Goal: Information Seeking & Learning: Learn about a topic

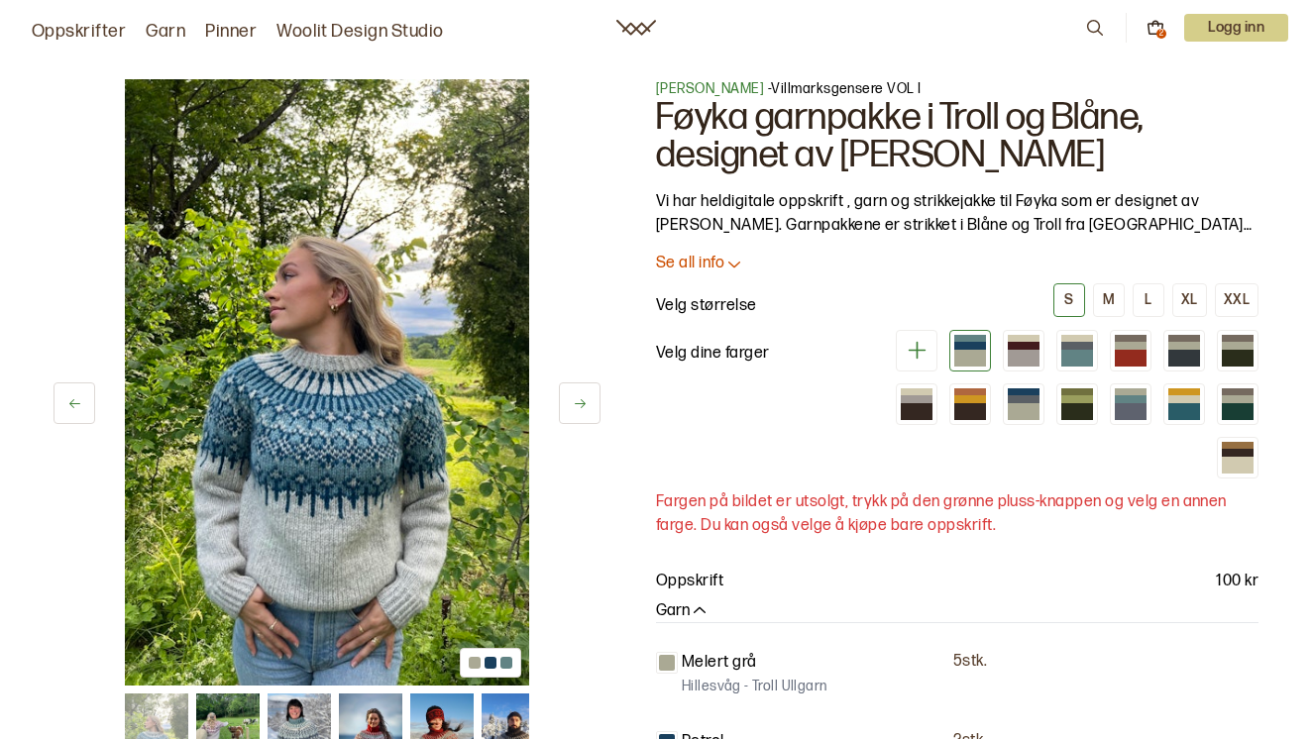
scroll to position [99, 0]
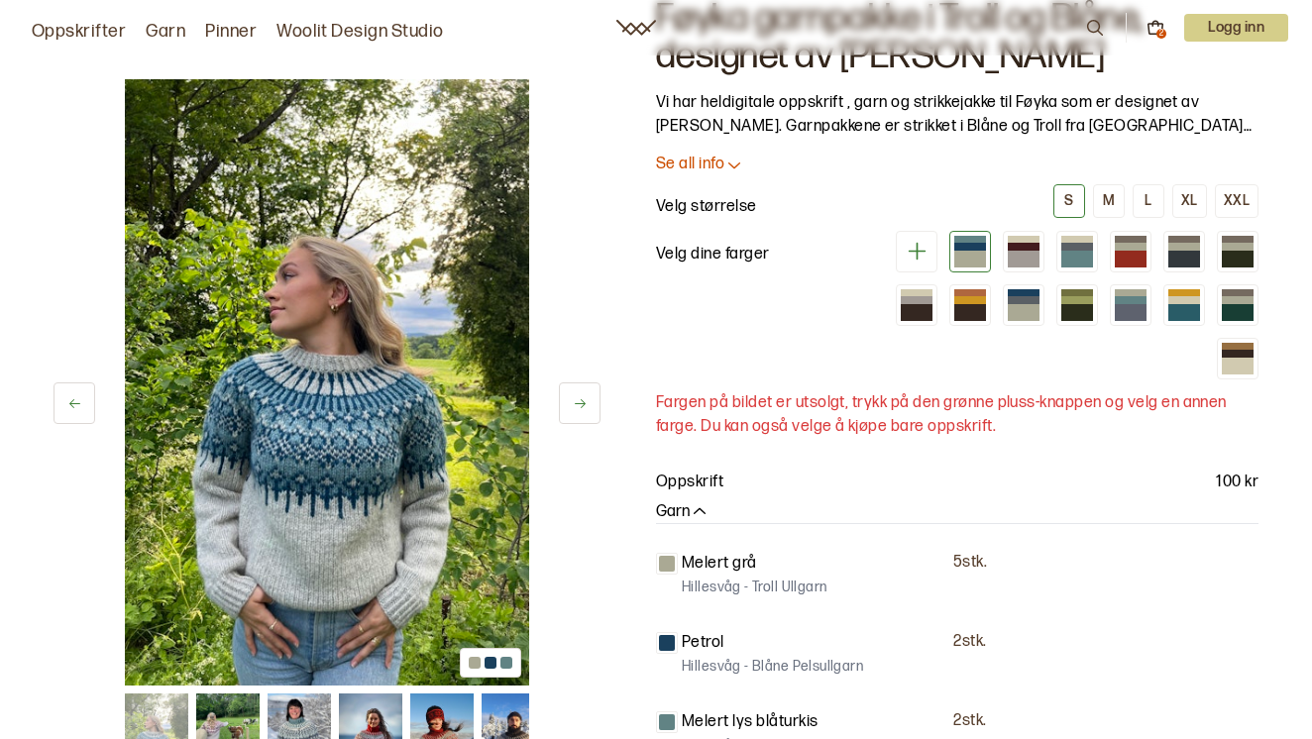
click at [711, 167] on p "Se all info" at bounding box center [690, 165] width 68 height 21
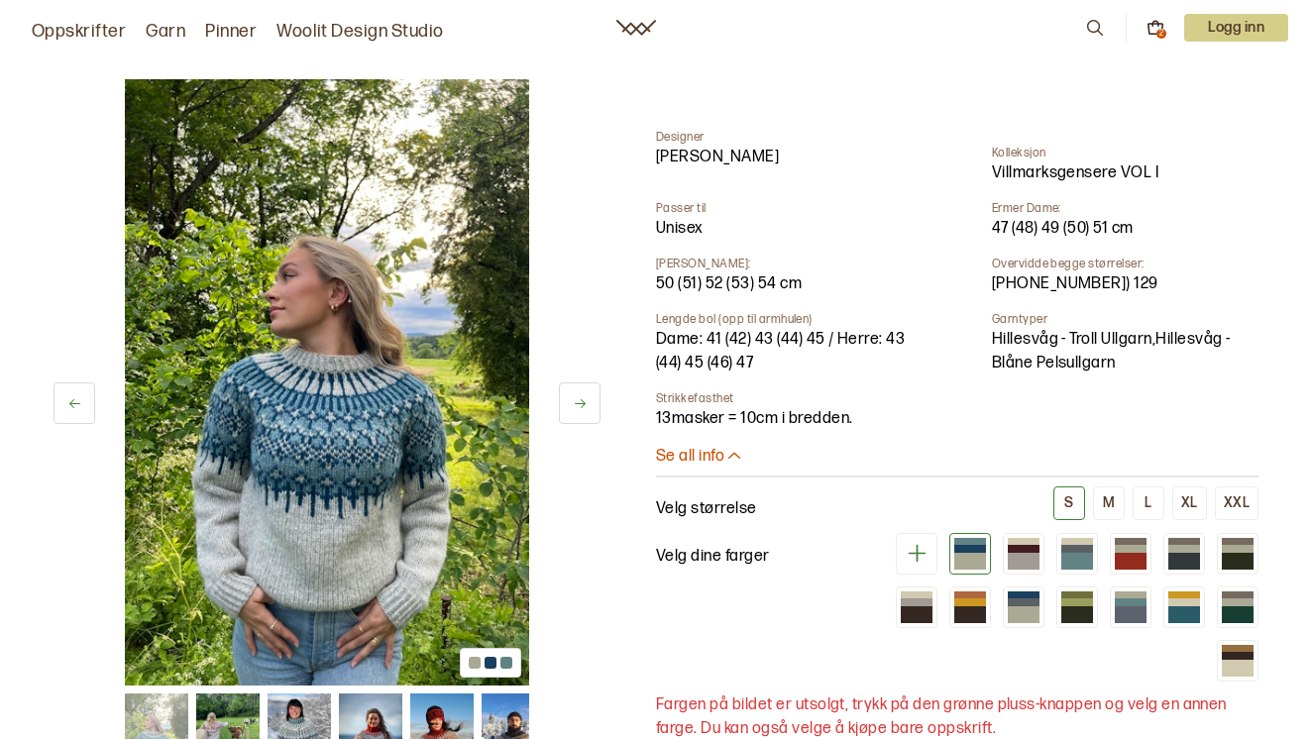
scroll to position [793, 0]
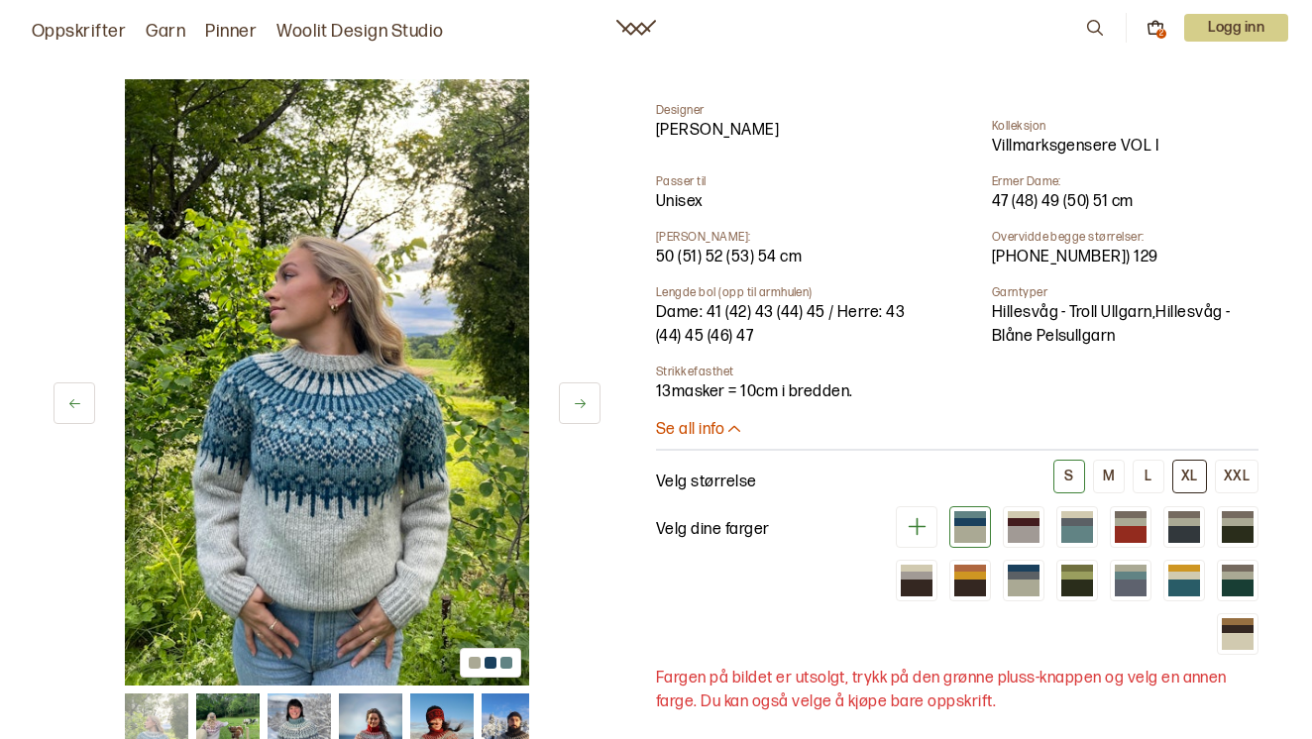
click at [1190, 468] on div "XL" at bounding box center [1189, 477] width 17 height 18
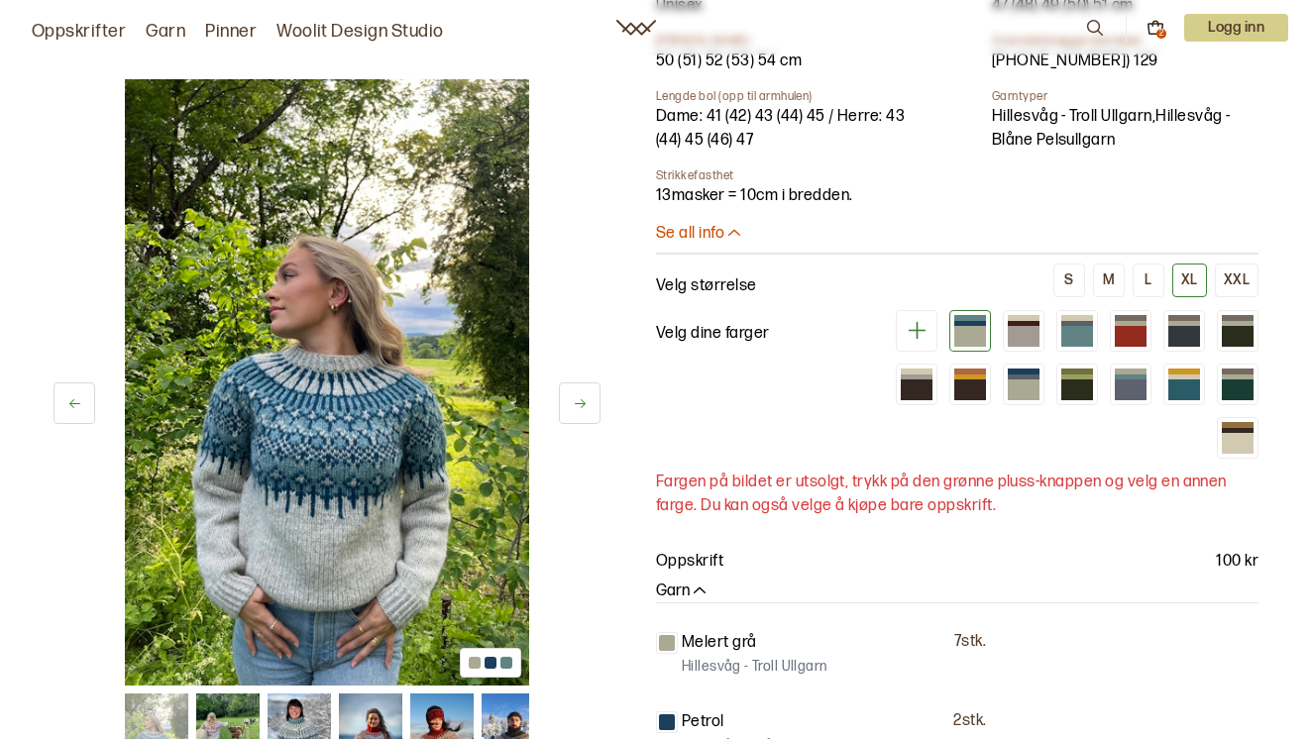
scroll to position [1090, 0]
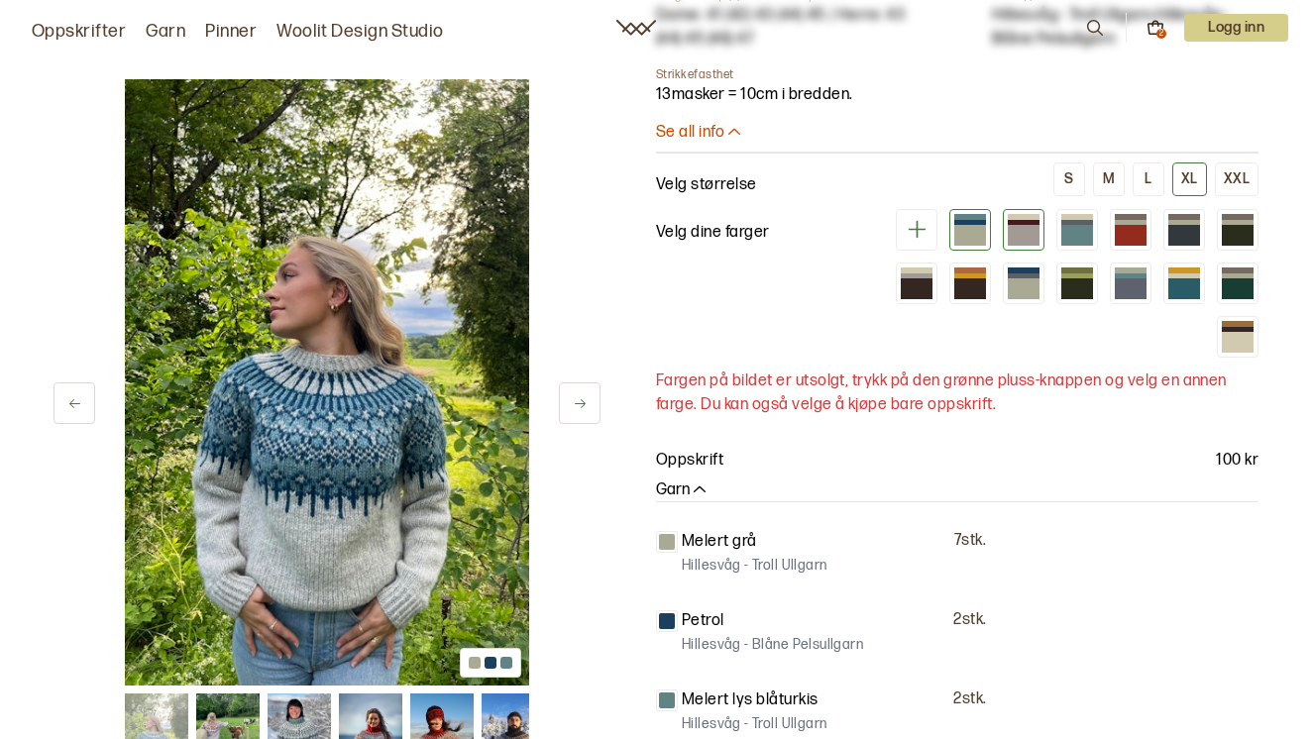
click at [1023, 225] on div at bounding box center [1024, 235] width 32 height 20
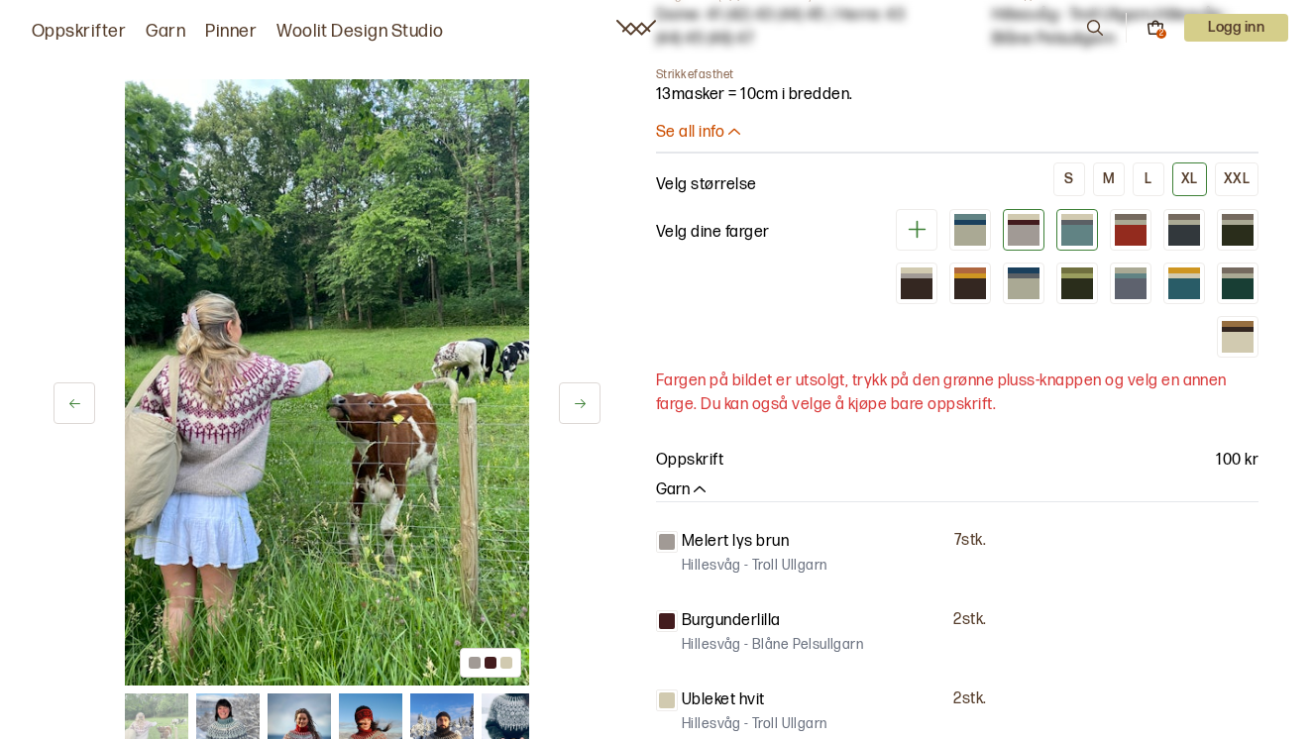
click at [1090, 225] on div at bounding box center [1077, 235] width 32 height 20
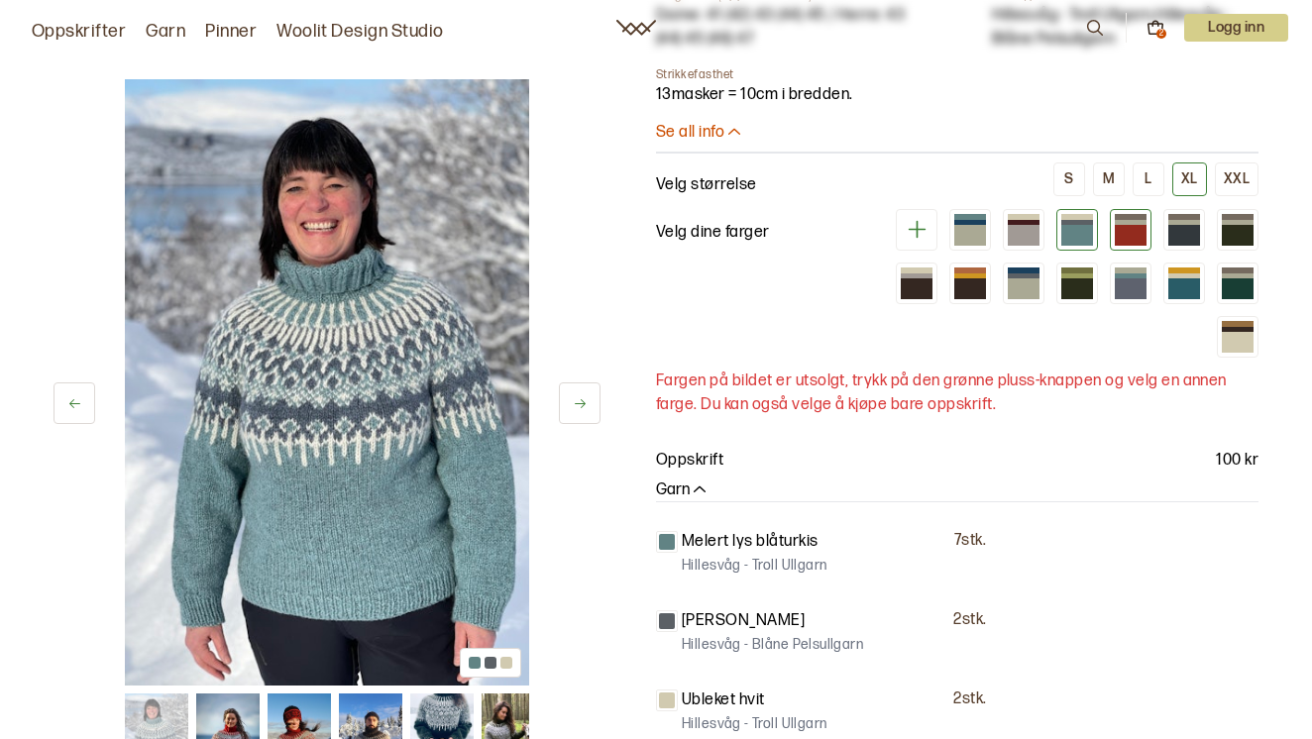
click at [1141, 225] on div at bounding box center [1130, 235] width 32 height 20
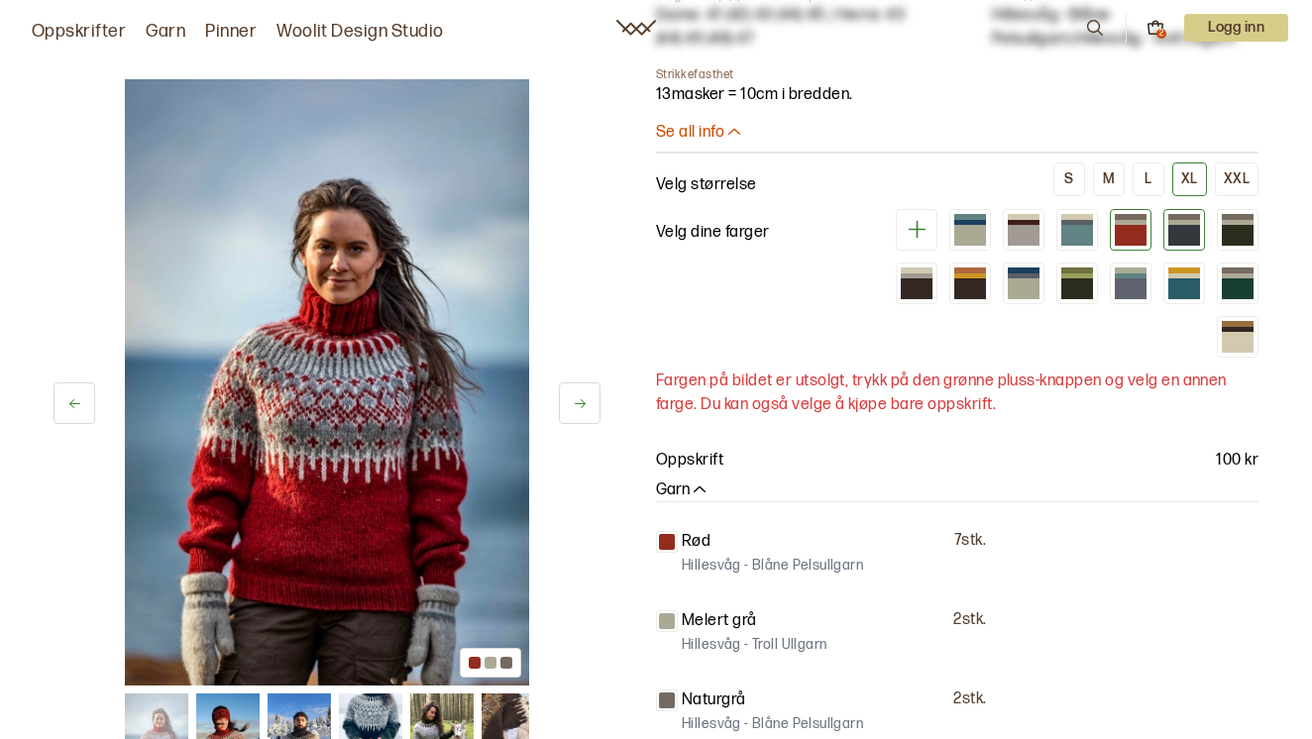
click at [1184, 225] on div at bounding box center [1184, 235] width 32 height 20
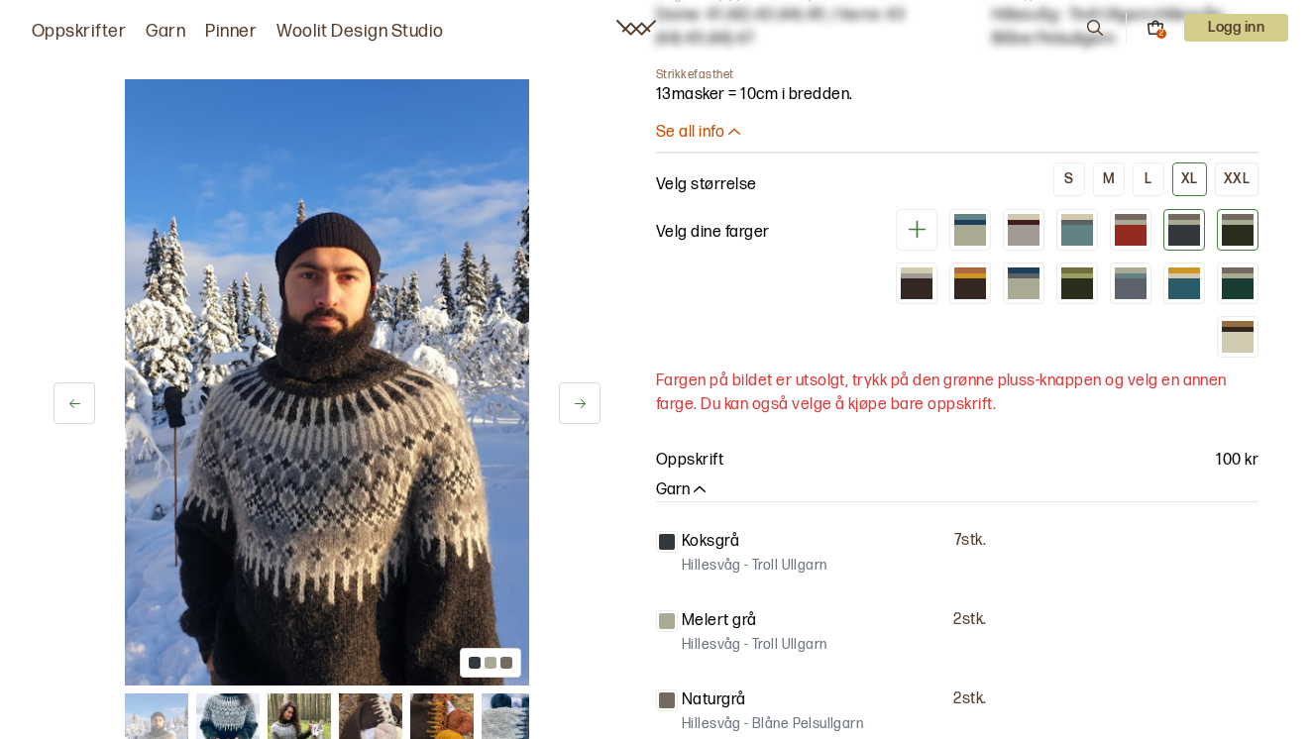
click at [1251, 225] on div at bounding box center [1237, 235] width 32 height 20
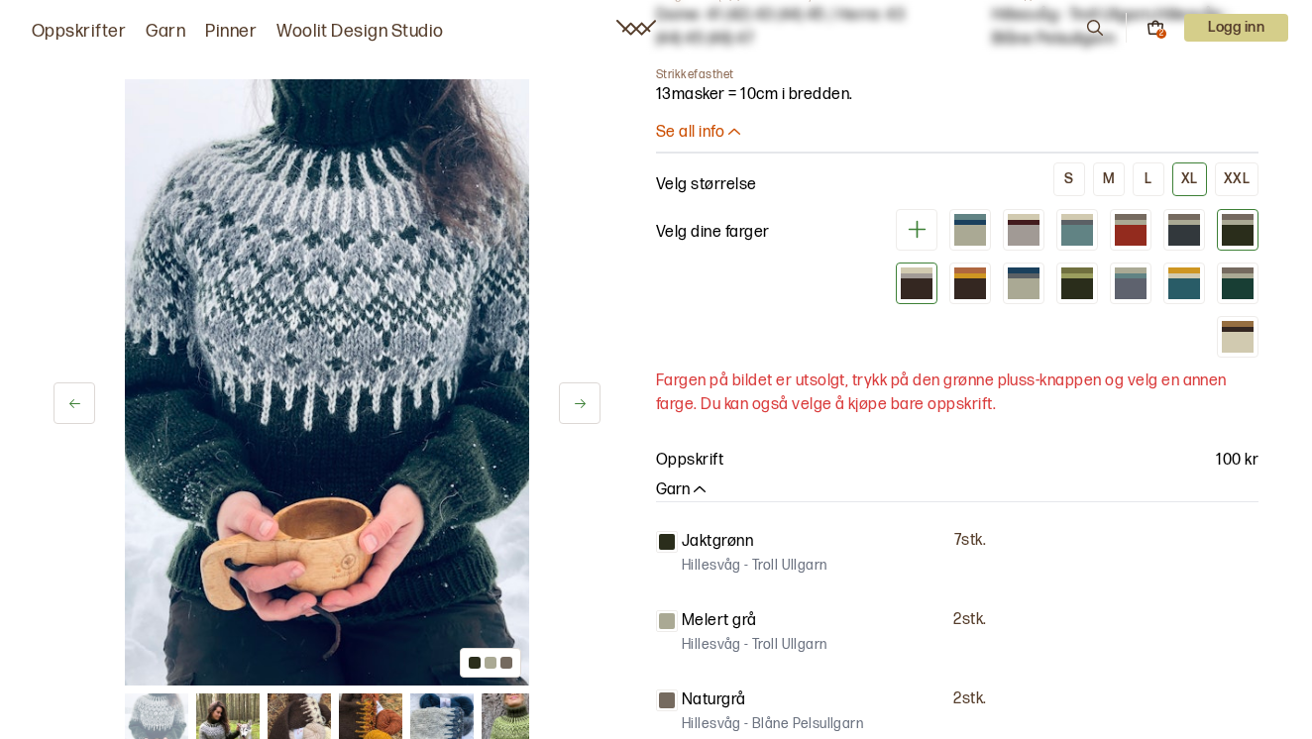
click at [932, 263] on div at bounding box center [917, 284] width 42 height 42
click at [912, 278] on div at bounding box center [917, 288] width 32 height 20
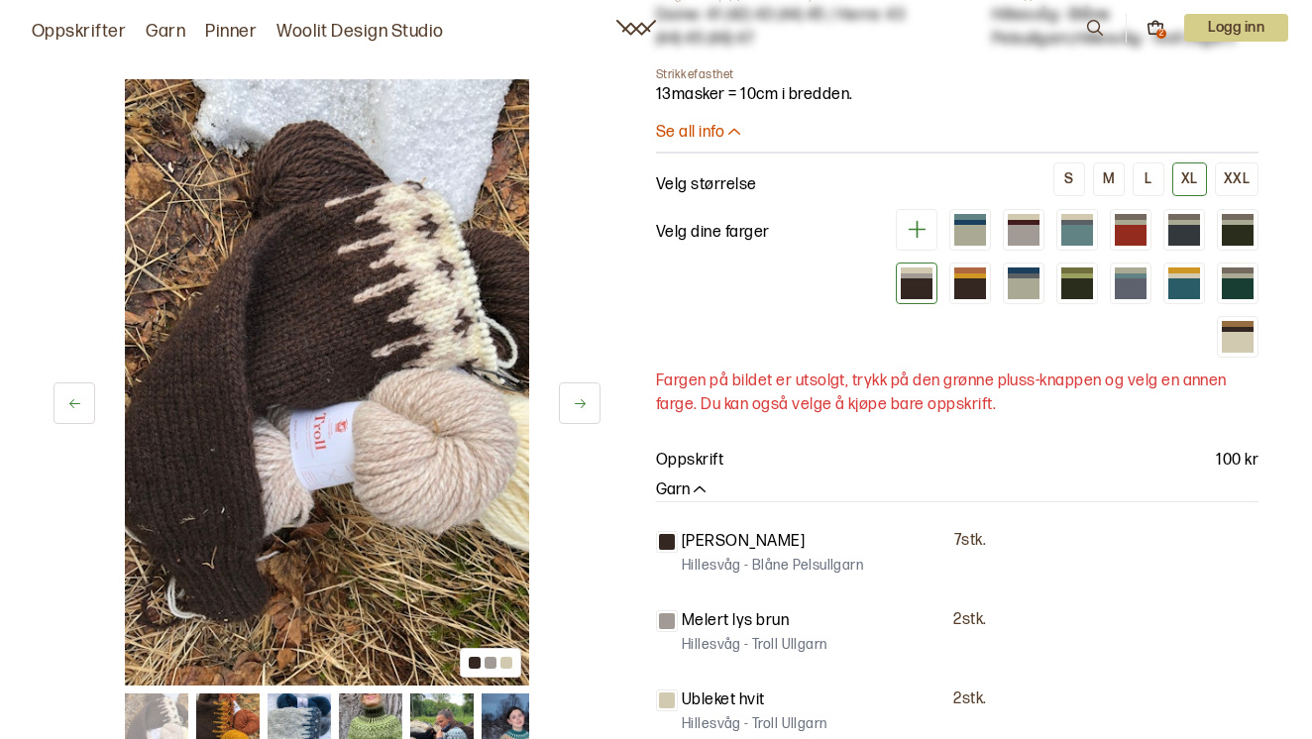
click at [917, 278] on div at bounding box center [917, 288] width 32 height 20
click at [971, 278] on div at bounding box center [970, 288] width 32 height 20
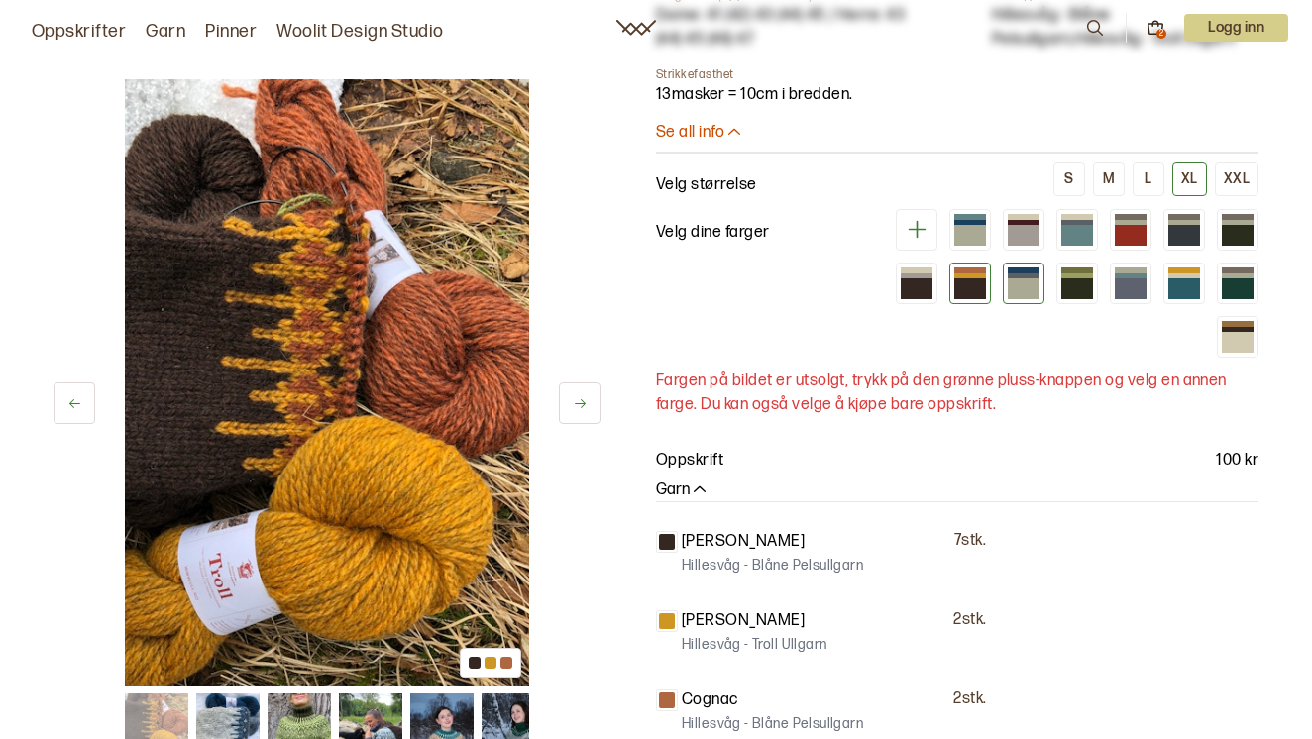
click at [1031, 278] on div at bounding box center [1024, 288] width 32 height 20
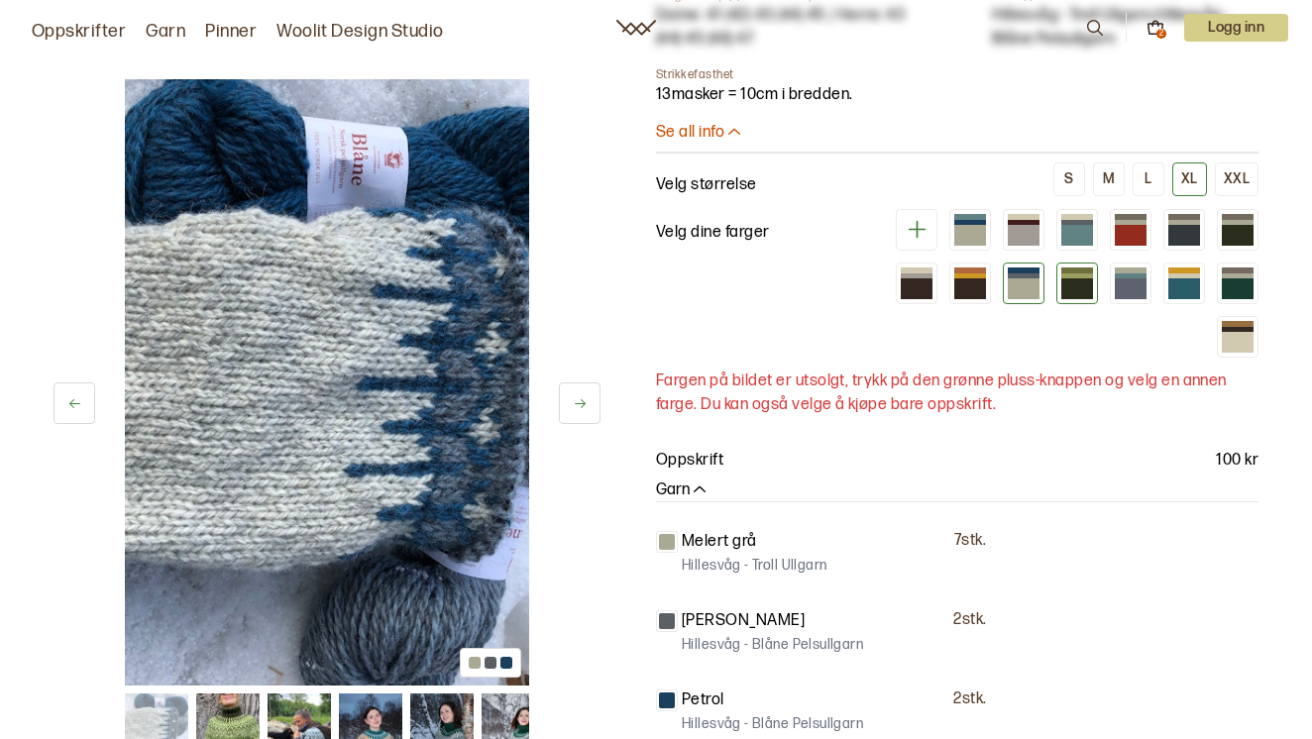
click at [1082, 278] on div at bounding box center [1077, 288] width 32 height 20
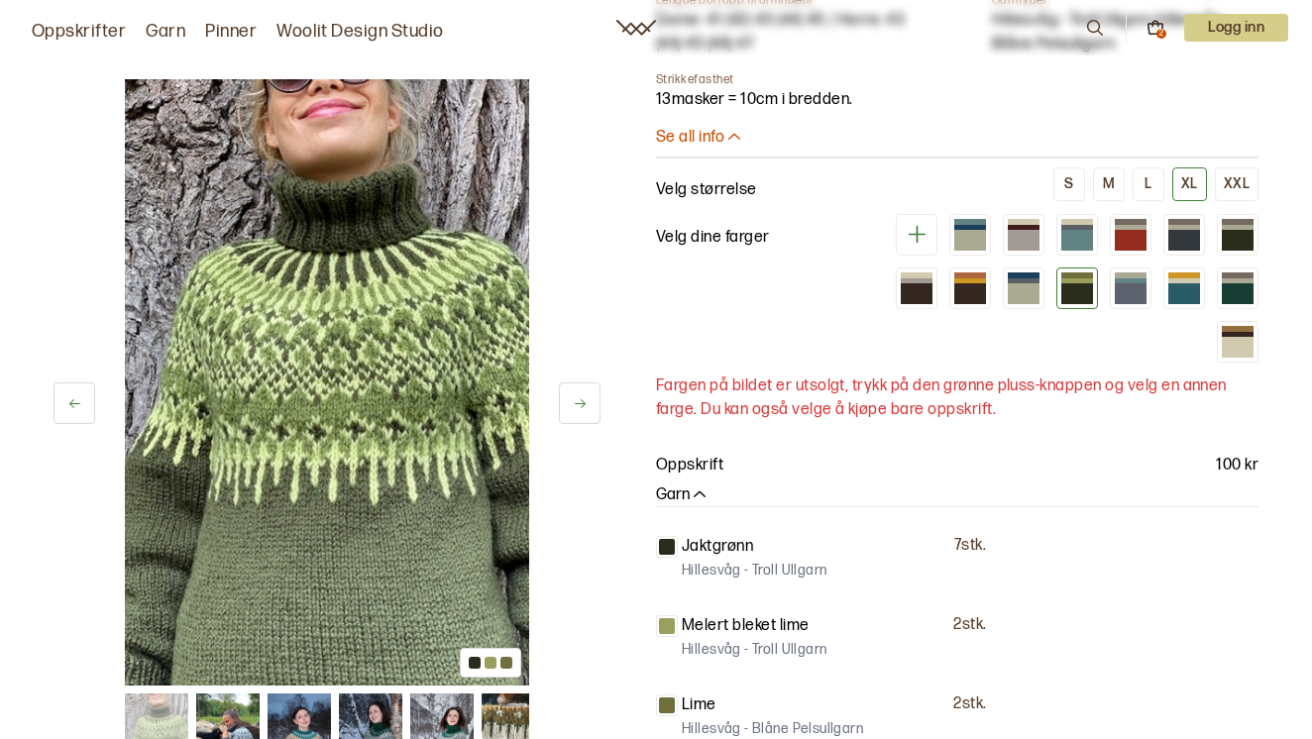
scroll to position [1090, 0]
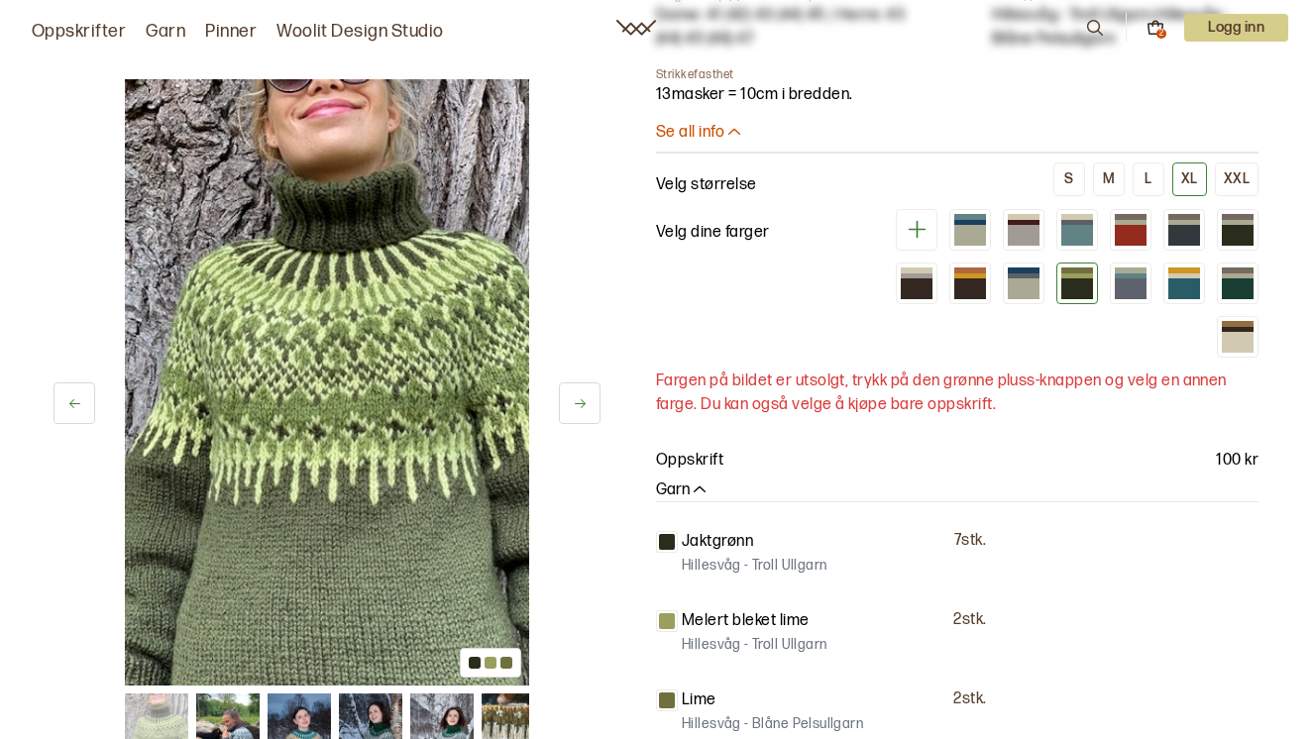
click at [672, 534] on div at bounding box center [667, 542] width 16 height 16
click at [659, 613] on div at bounding box center [667, 621] width 16 height 16
click at [470, 666] on div at bounding box center [475, 663] width 12 height 12
click at [487, 665] on div at bounding box center [490, 663] width 12 height 12
click at [509, 664] on div at bounding box center [506, 663] width 12 height 12
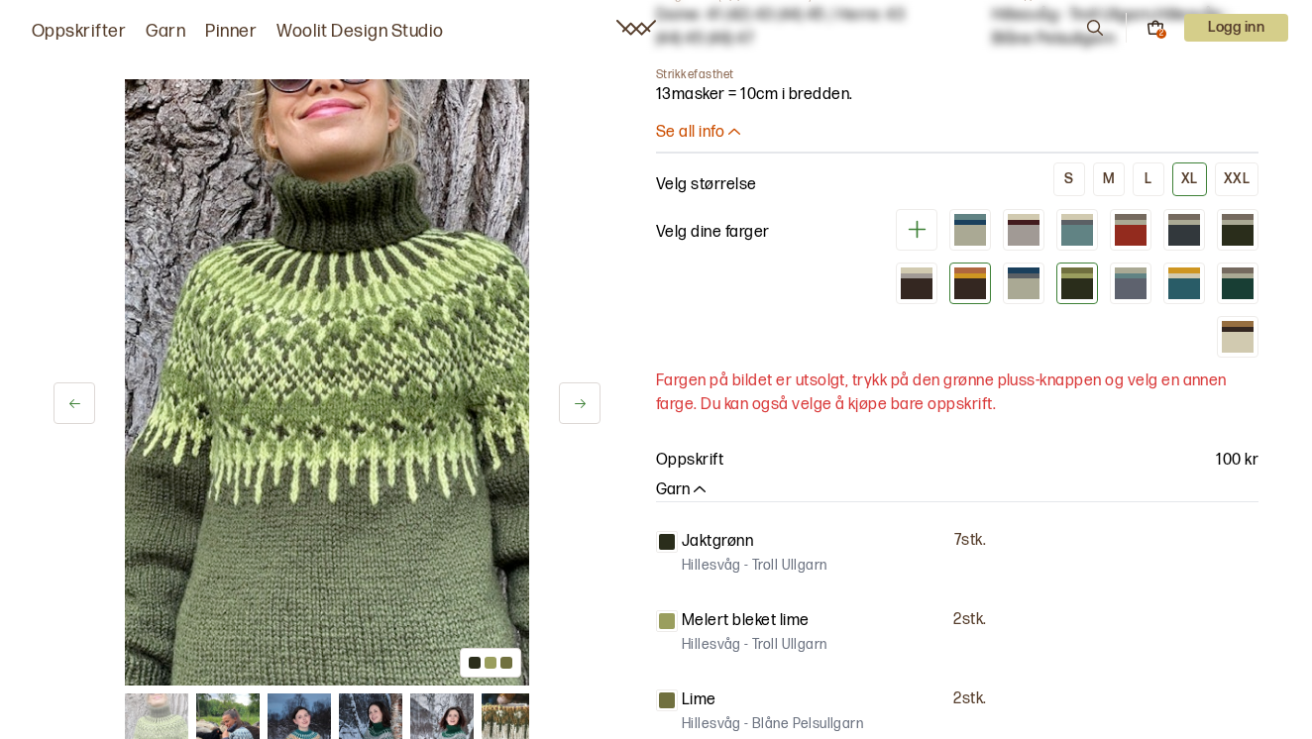
click at [964, 278] on div at bounding box center [970, 288] width 32 height 20
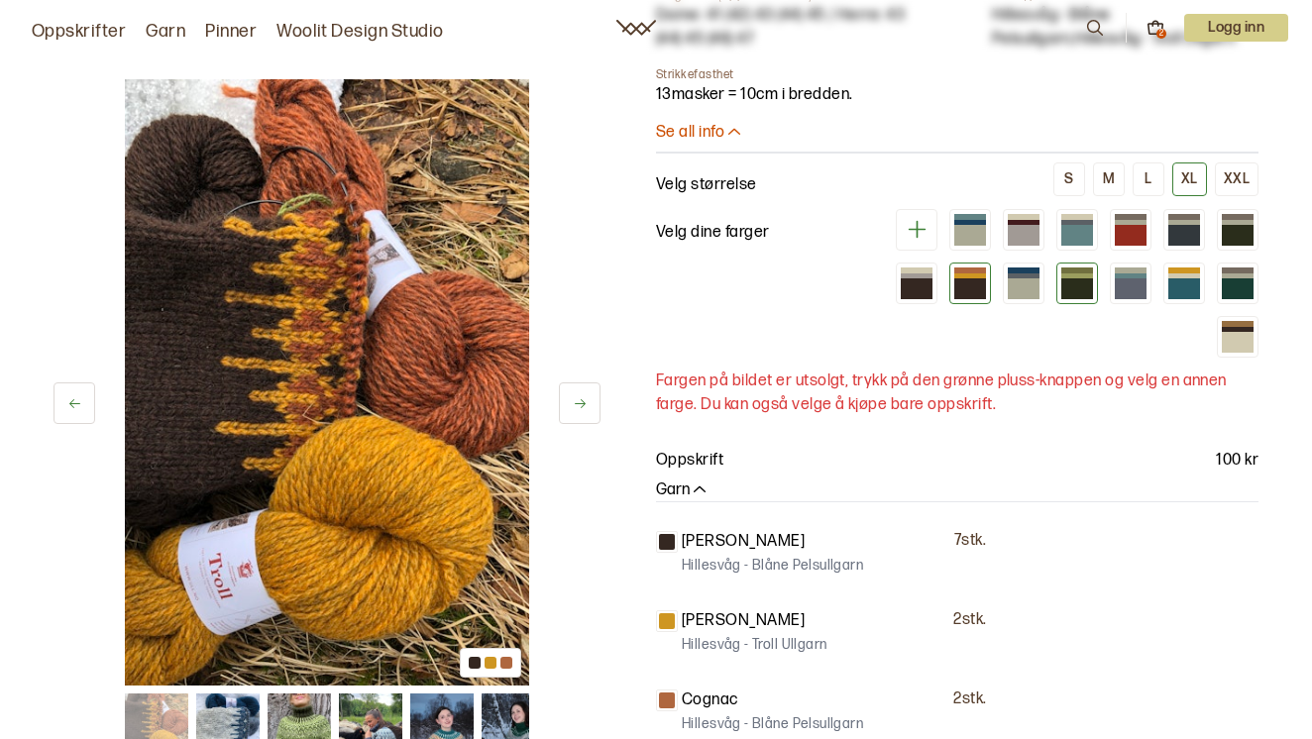
click at [1075, 278] on div at bounding box center [1077, 288] width 32 height 20
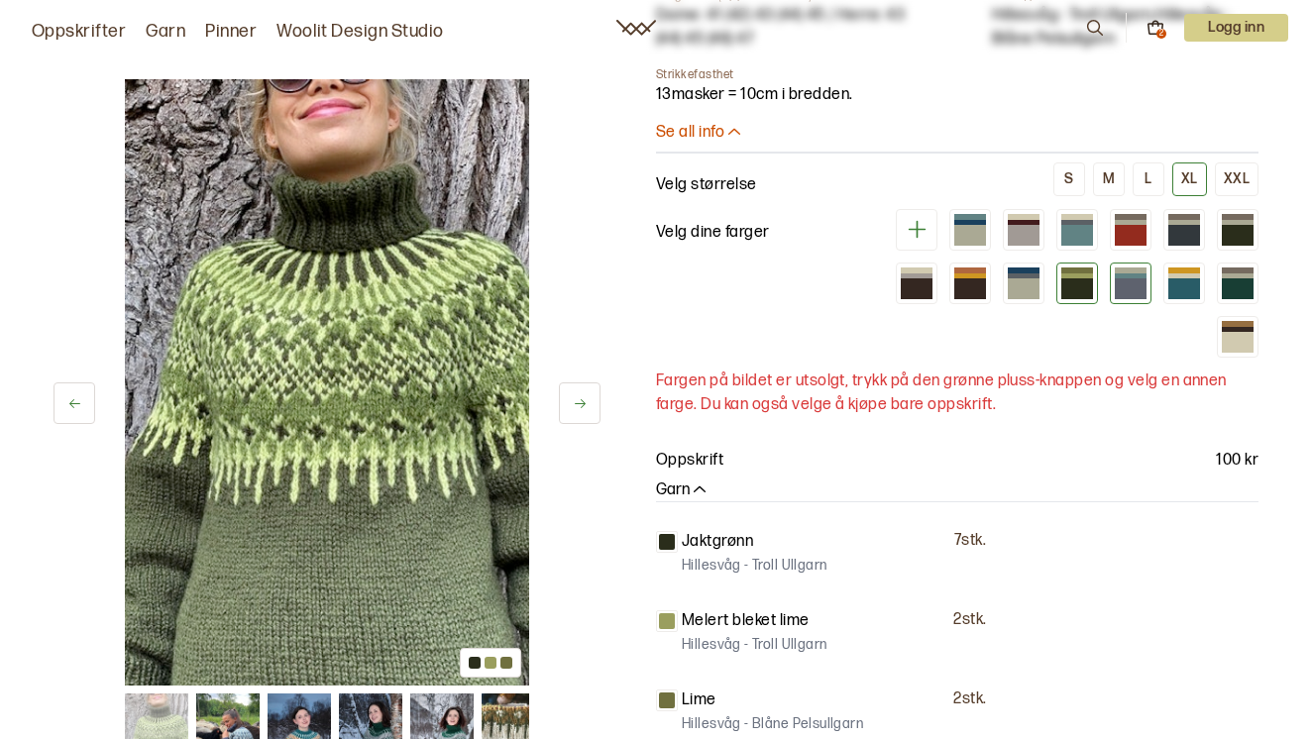
click at [1130, 278] on div at bounding box center [1130, 288] width 32 height 20
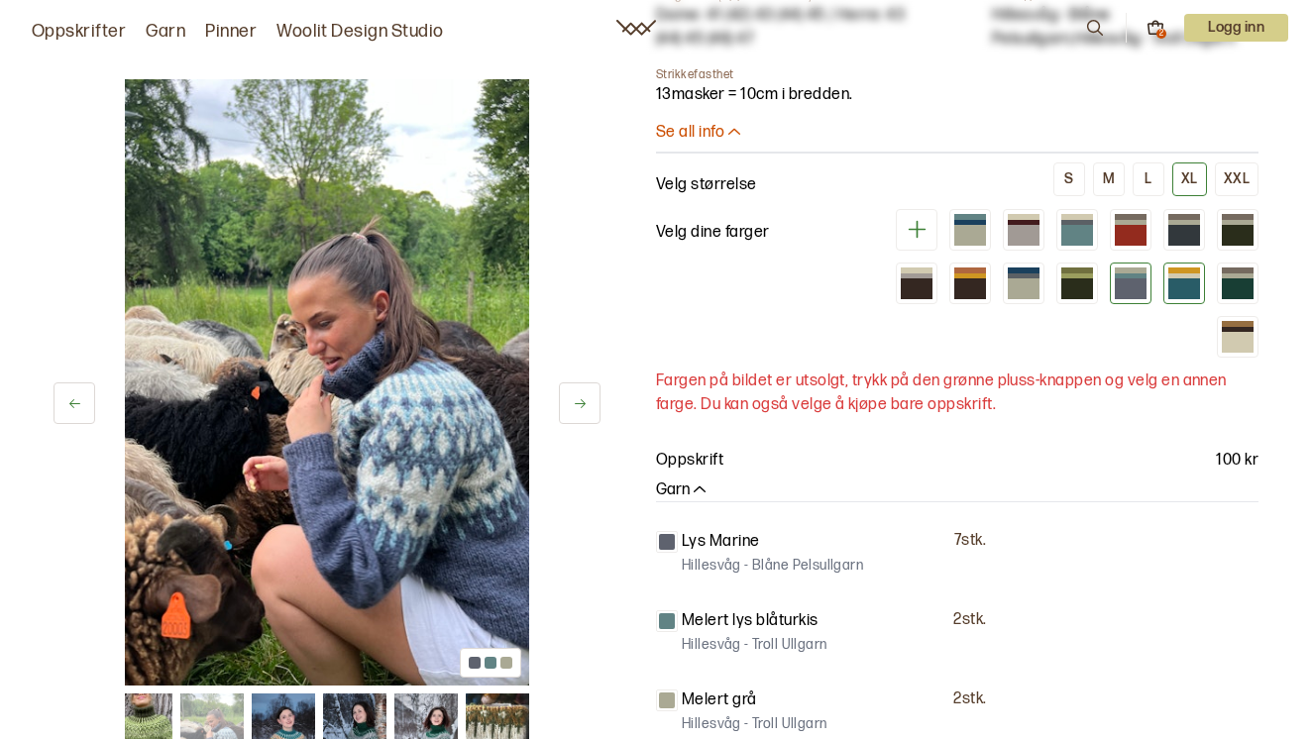
click at [1187, 278] on div at bounding box center [1184, 288] width 32 height 20
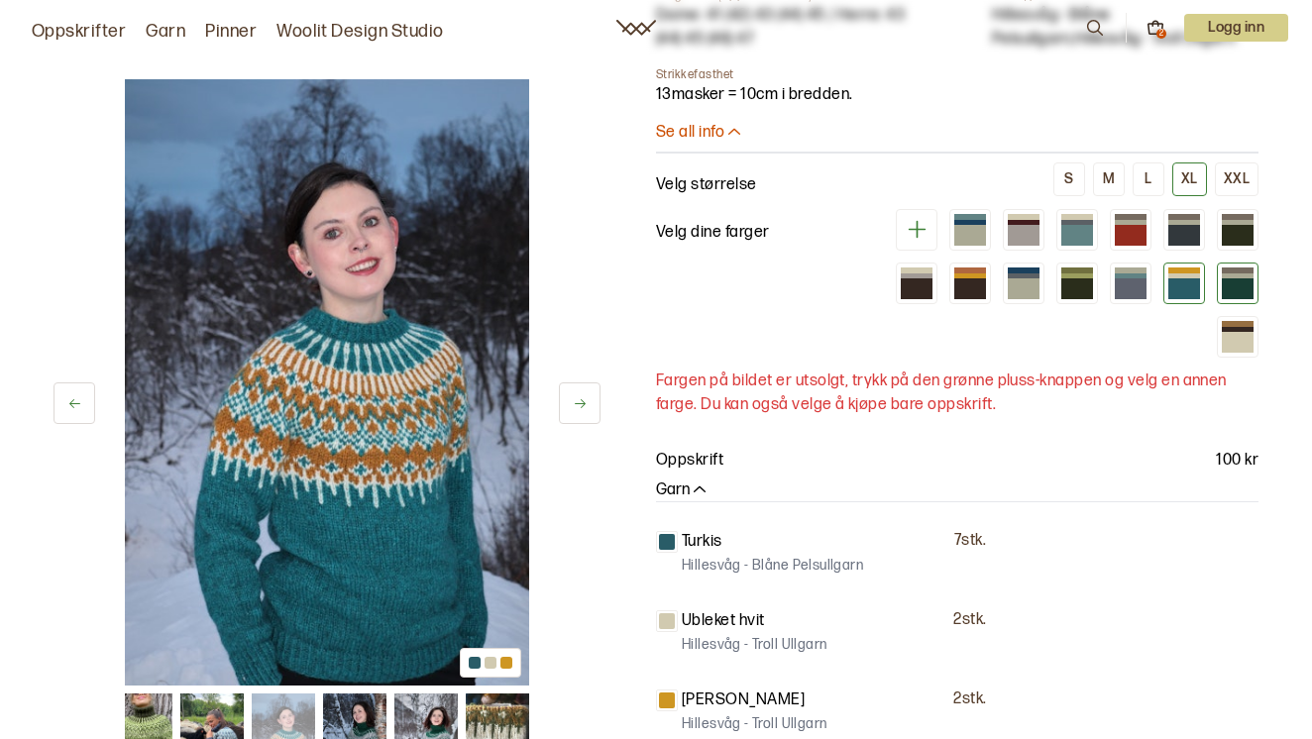
click at [1236, 273] on div at bounding box center [1237, 276] width 32 height 6
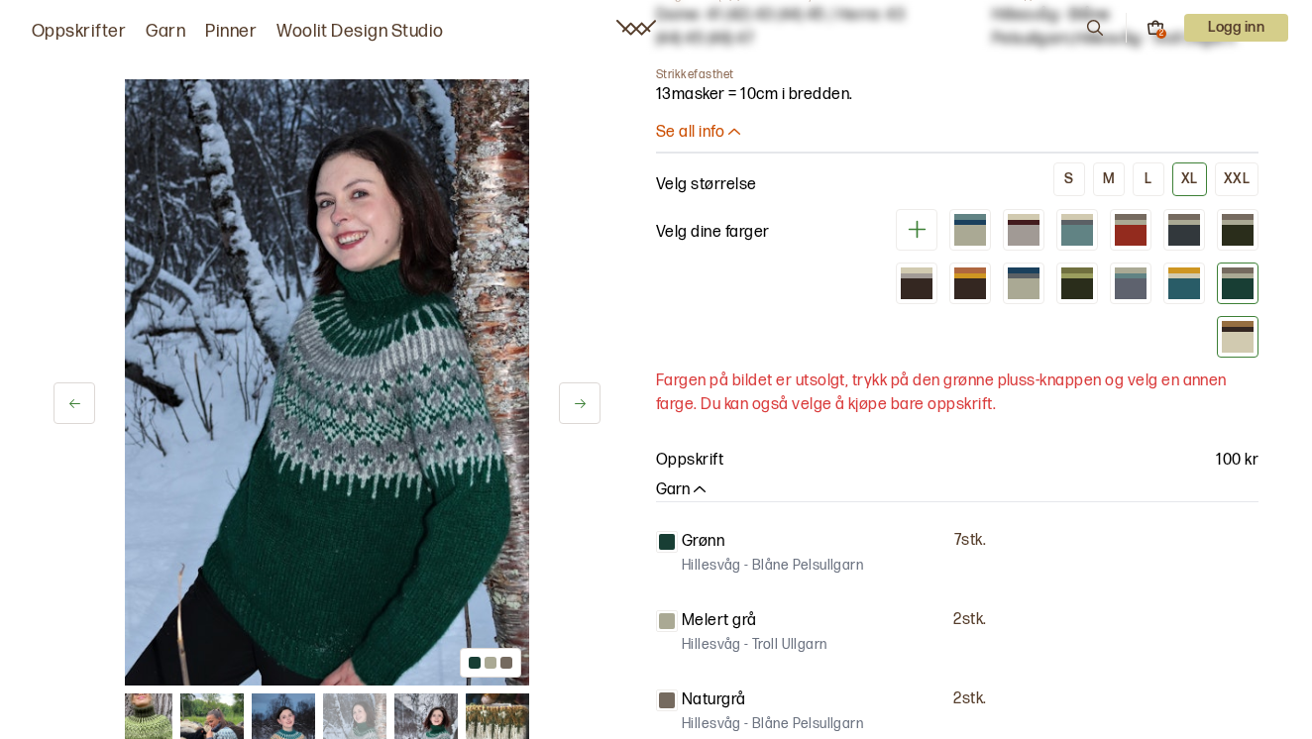
click at [1253, 320] on div at bounding box center [1238, 337] width 42 height 42
click at [1237, 332] on div at bounding box center [1237, 342] width 32 height 20
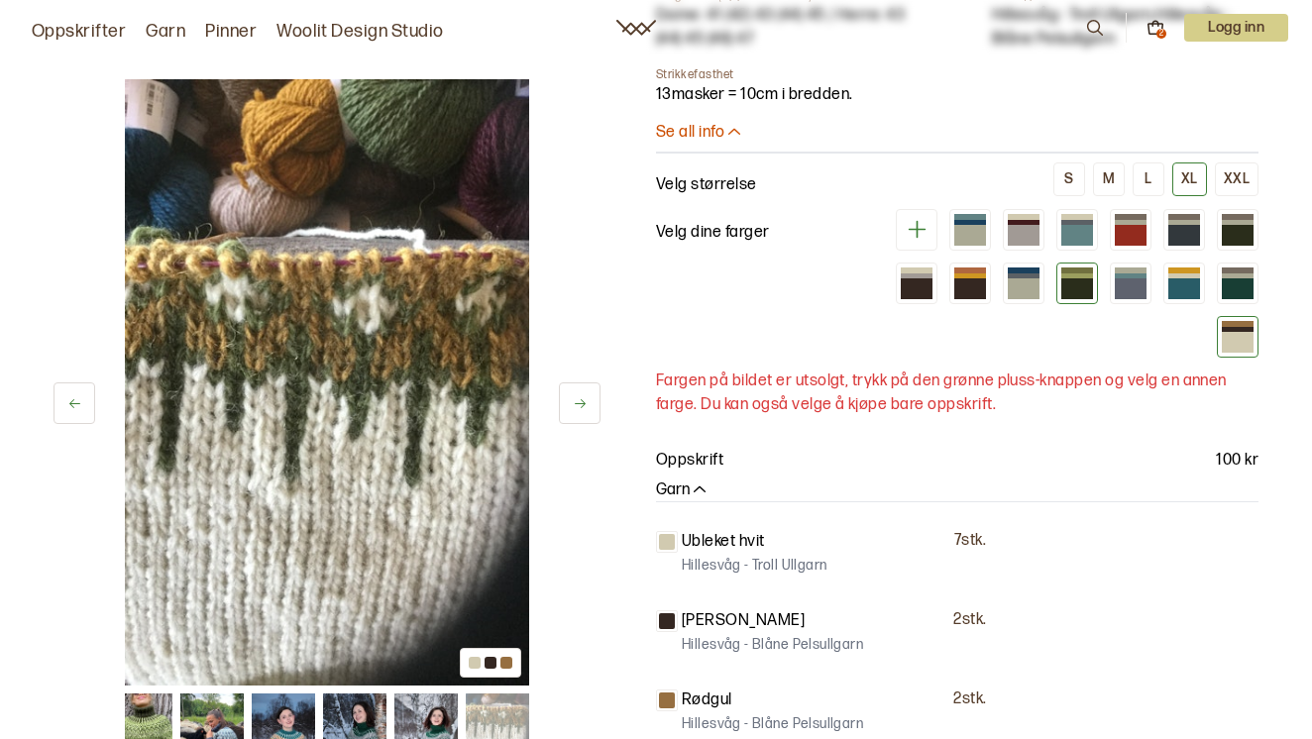
click at [1068, 278] on div at bounding box center [1077, 288] width 32 height 20
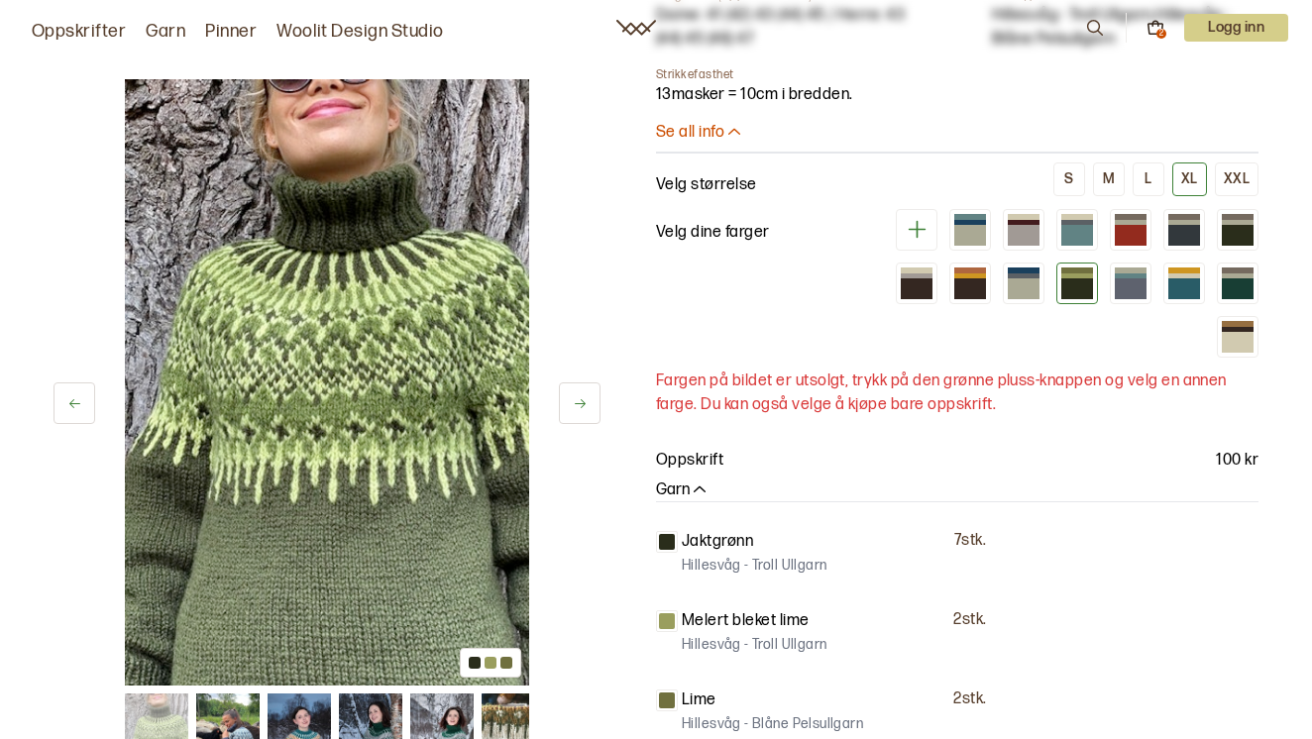
scroll to position [1288, 0]
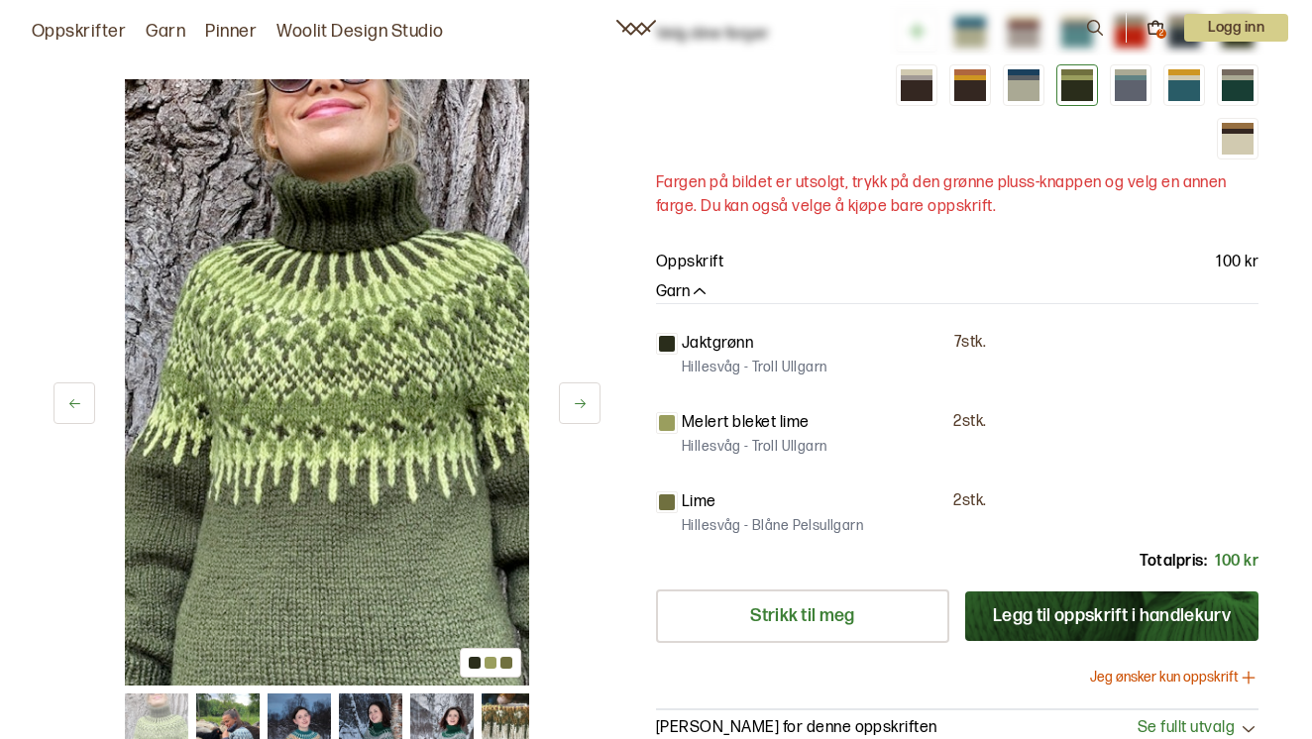
click at [697, 282] on icon "button" at bounding box center [700, 292] width 20 height 20
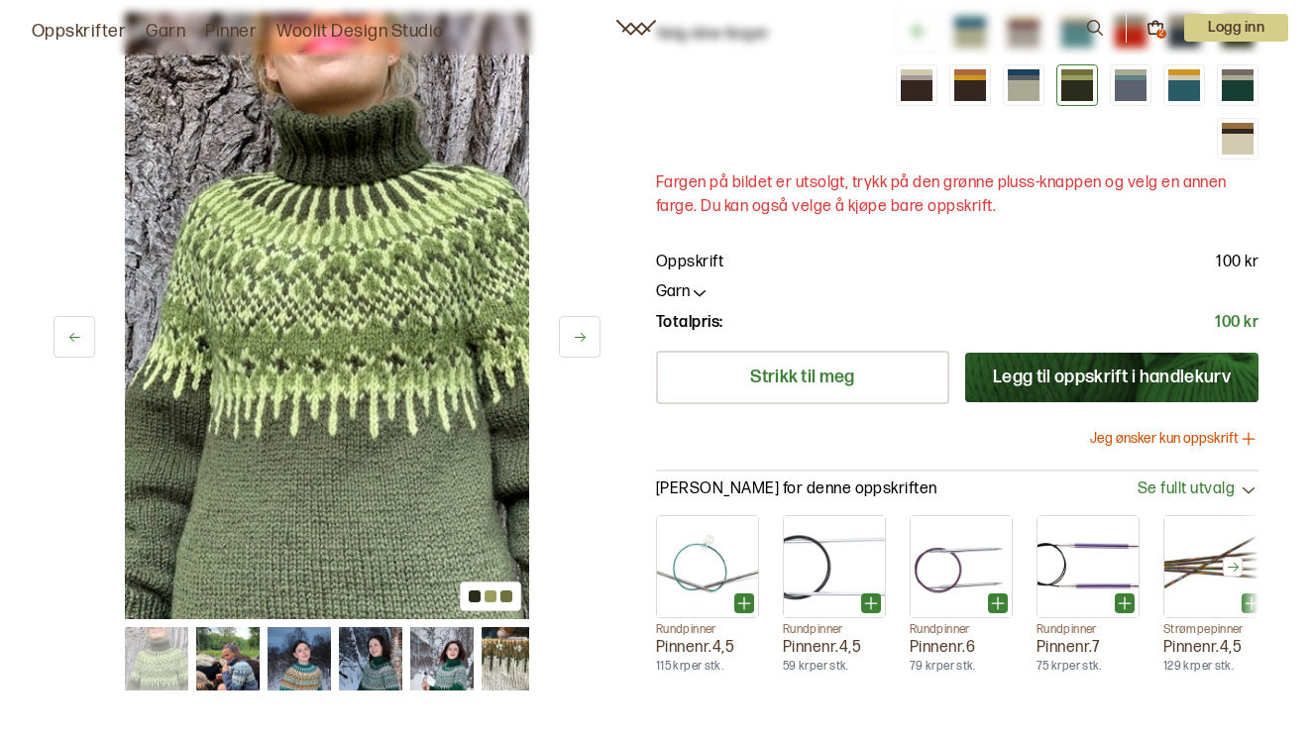
click at [697, 282] on icon "button" at bounding box center [700, 292] width 20 height 20
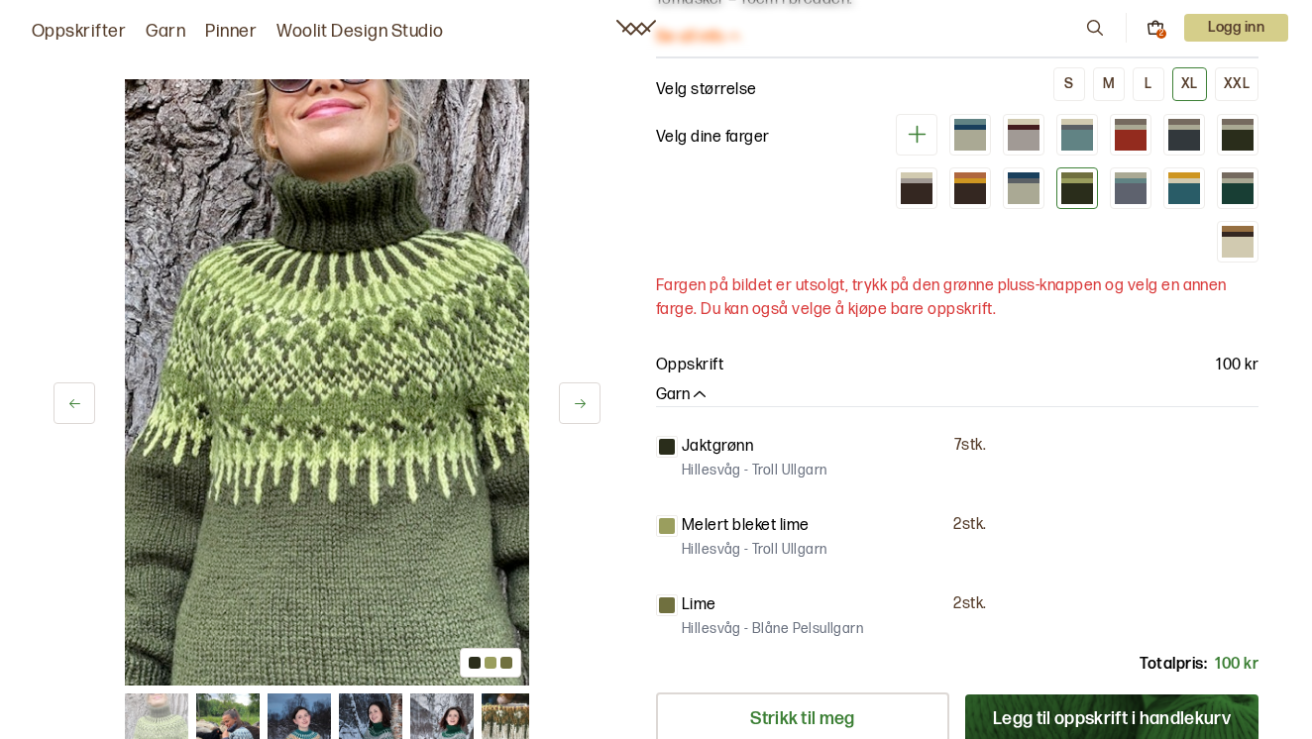
scroll to position [1090, 0]
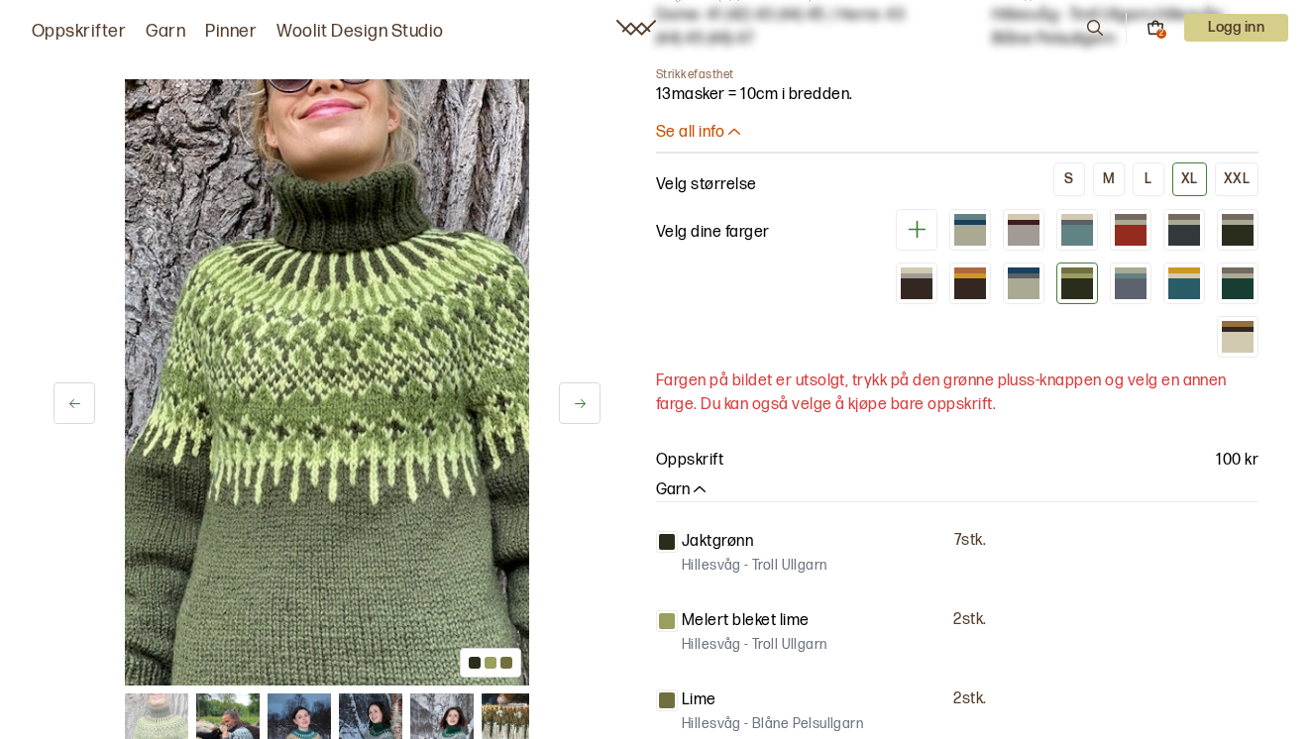
click at [154, 29] on link "Garn" at bounding box center [166, 32] width 40 height 28
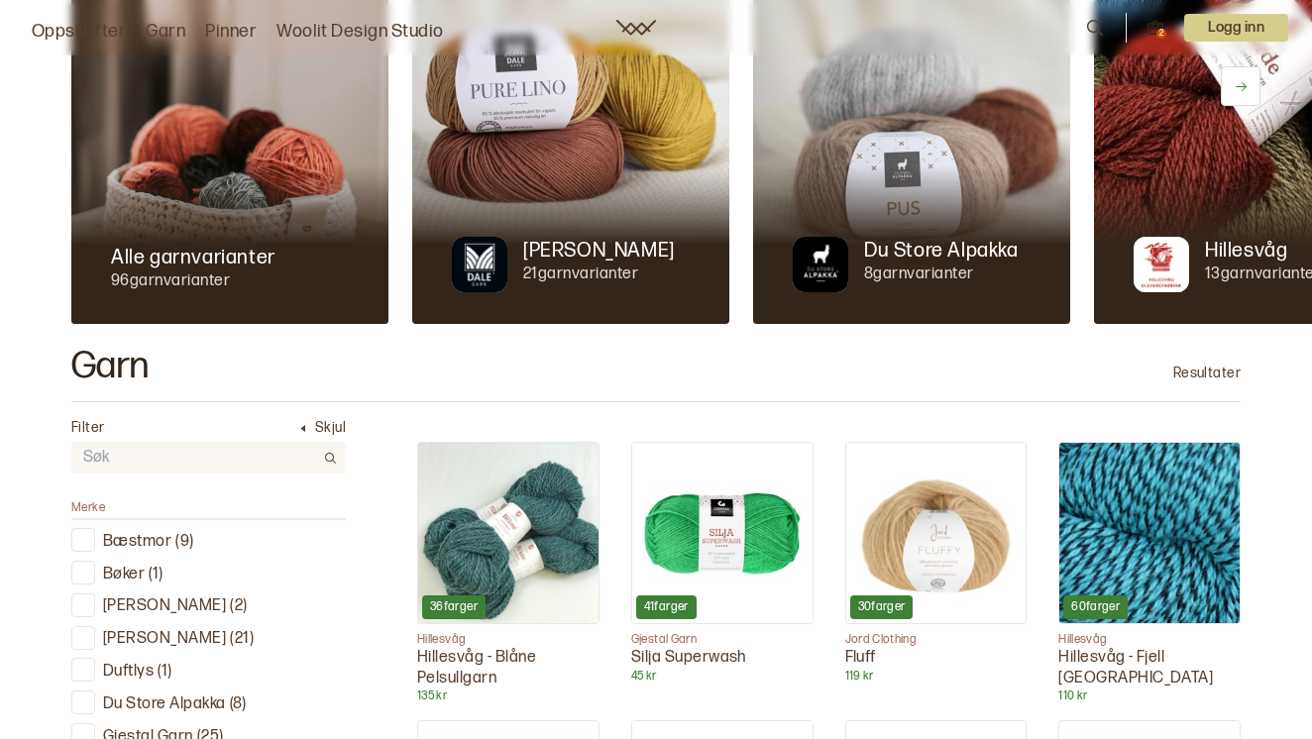
scroll to position [297, 0]
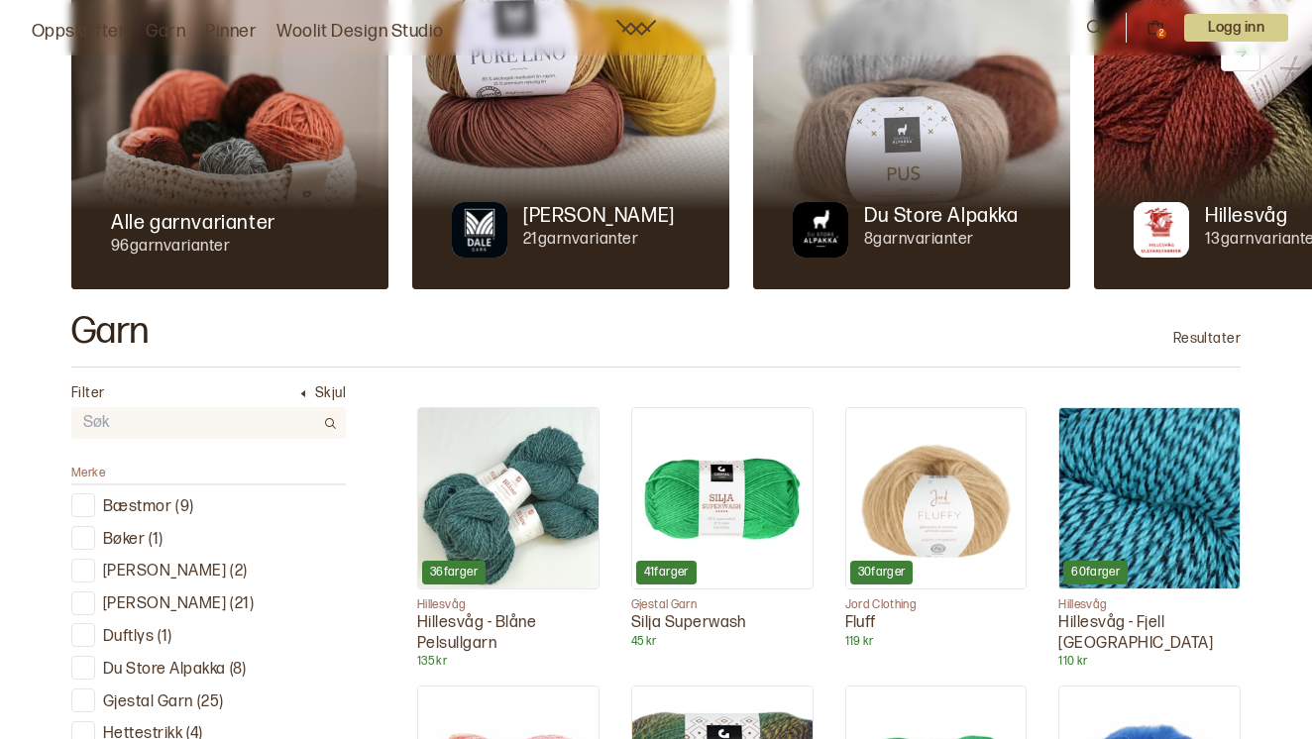
click at [1256, 222] on p "Hillesvåg" at bounding box center [1246, 216] width 82 height 28
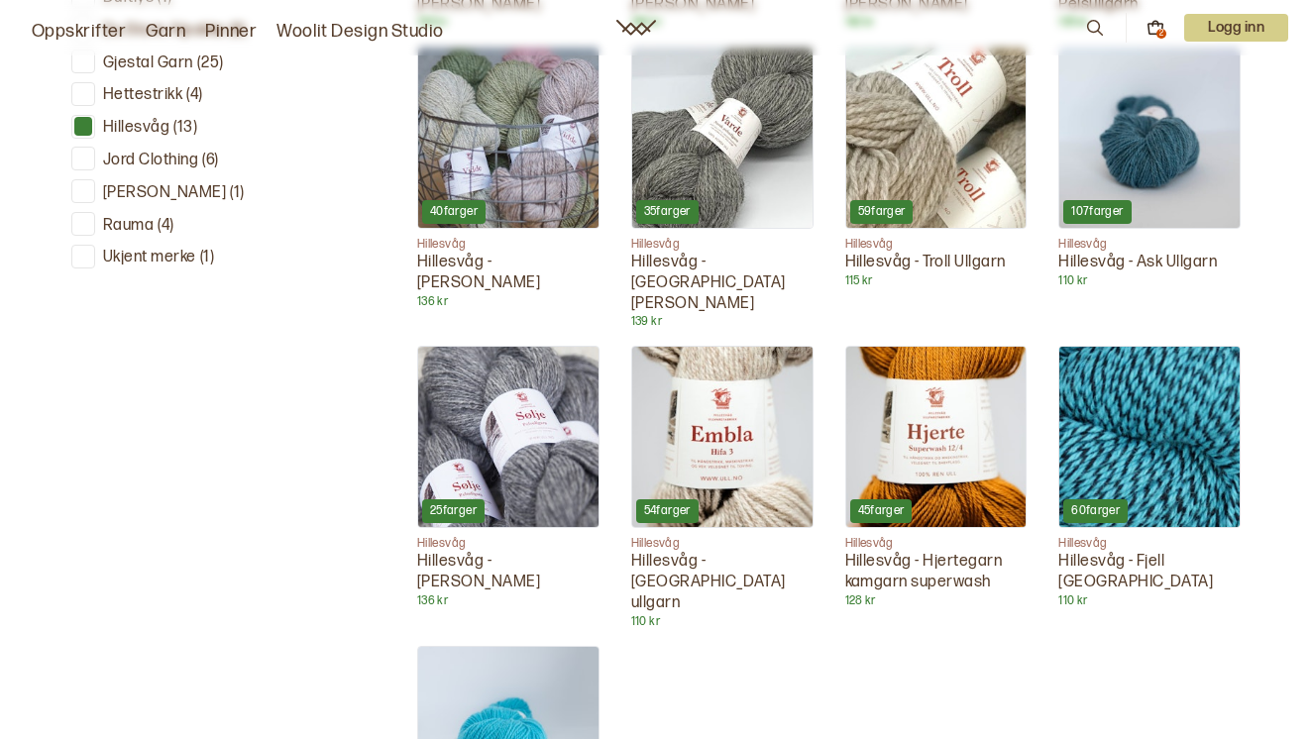
scroll to position [991, 0]
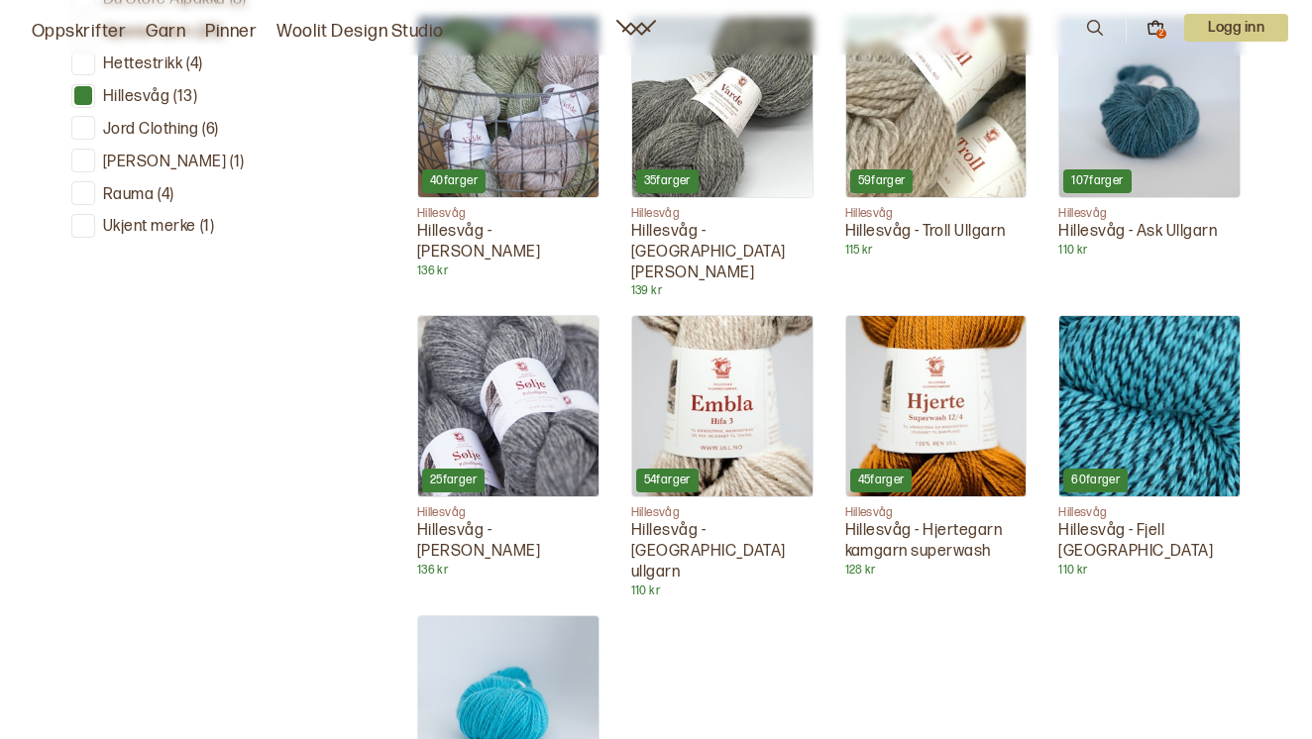
click at [911, 223] on p "Hillesvåg - Troll Ullgarn" at bounding box center [936, 232] width 182 height 21
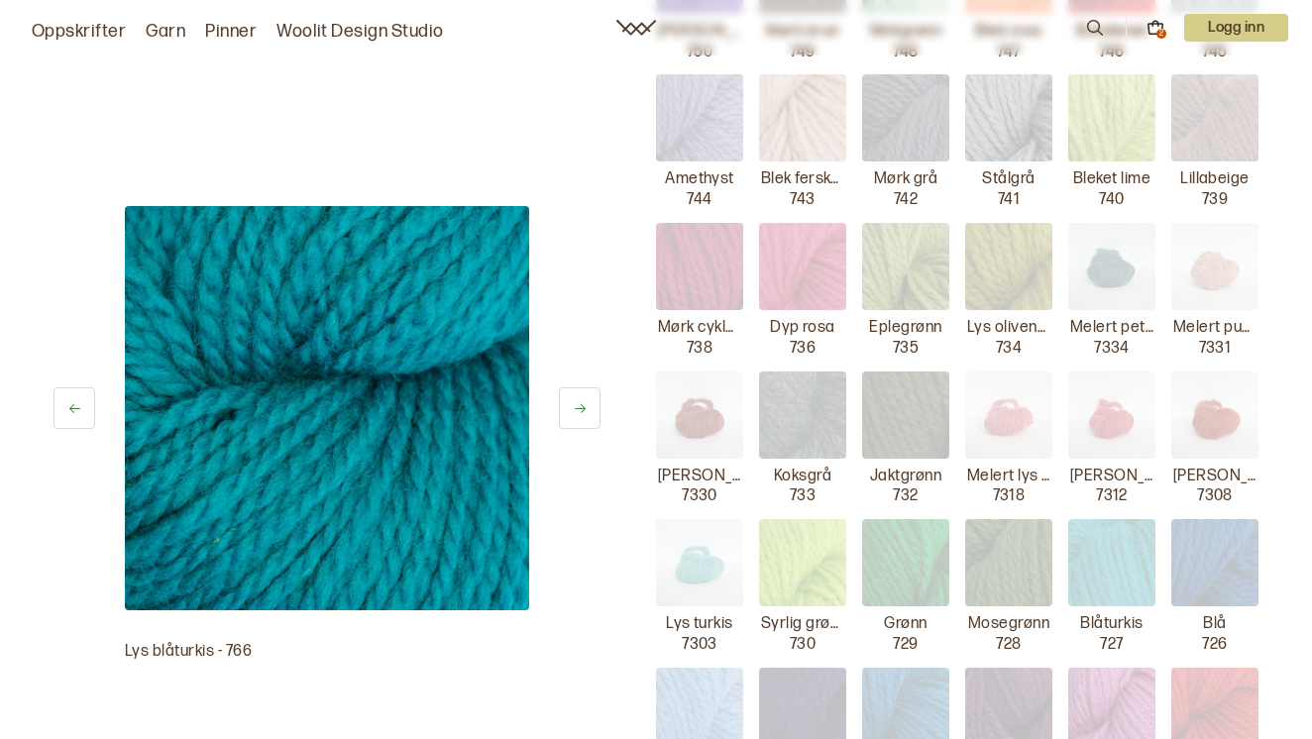
scroll to position [693, 0]
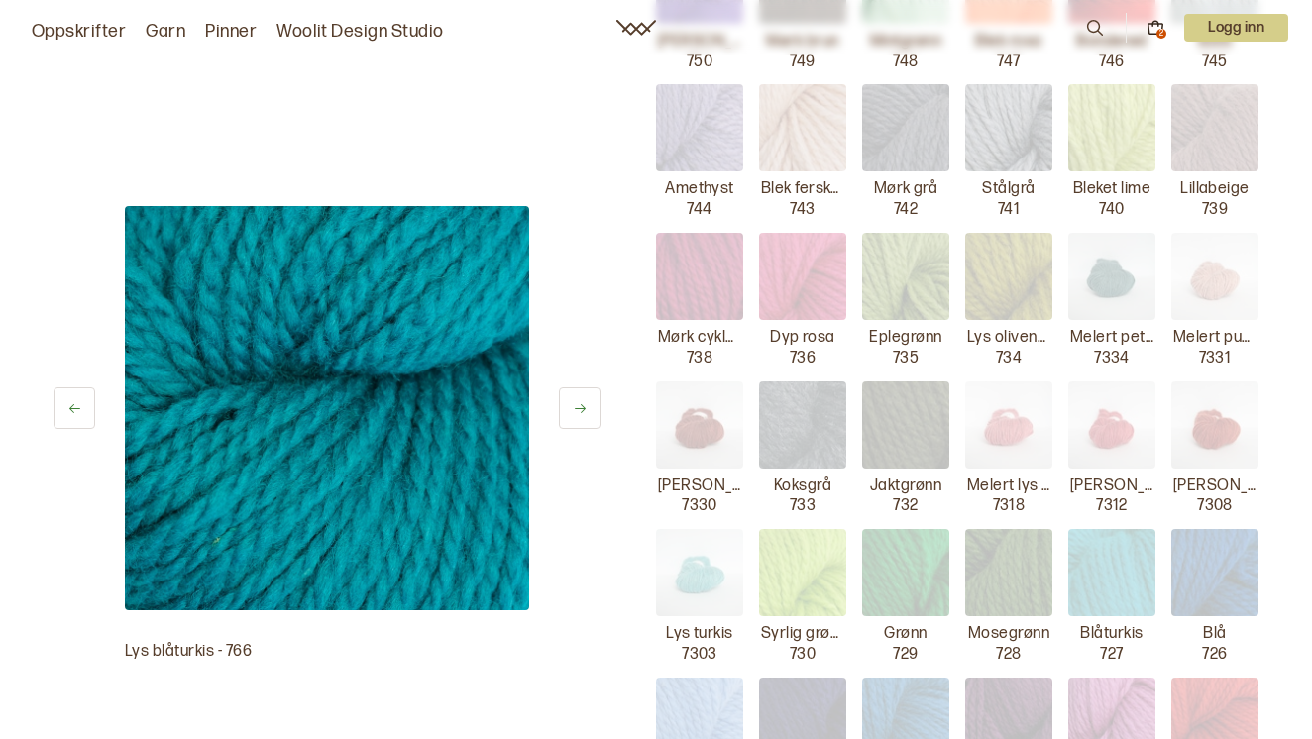
click at [602, 308] on div "Lys blåturkis - 766 Hillesvåg Hillesvåg - [GEOGRAPHIC_DATA] Ullgarn Pris: 115 k…" at bounding box center [656, 383] width 1268 height 2075
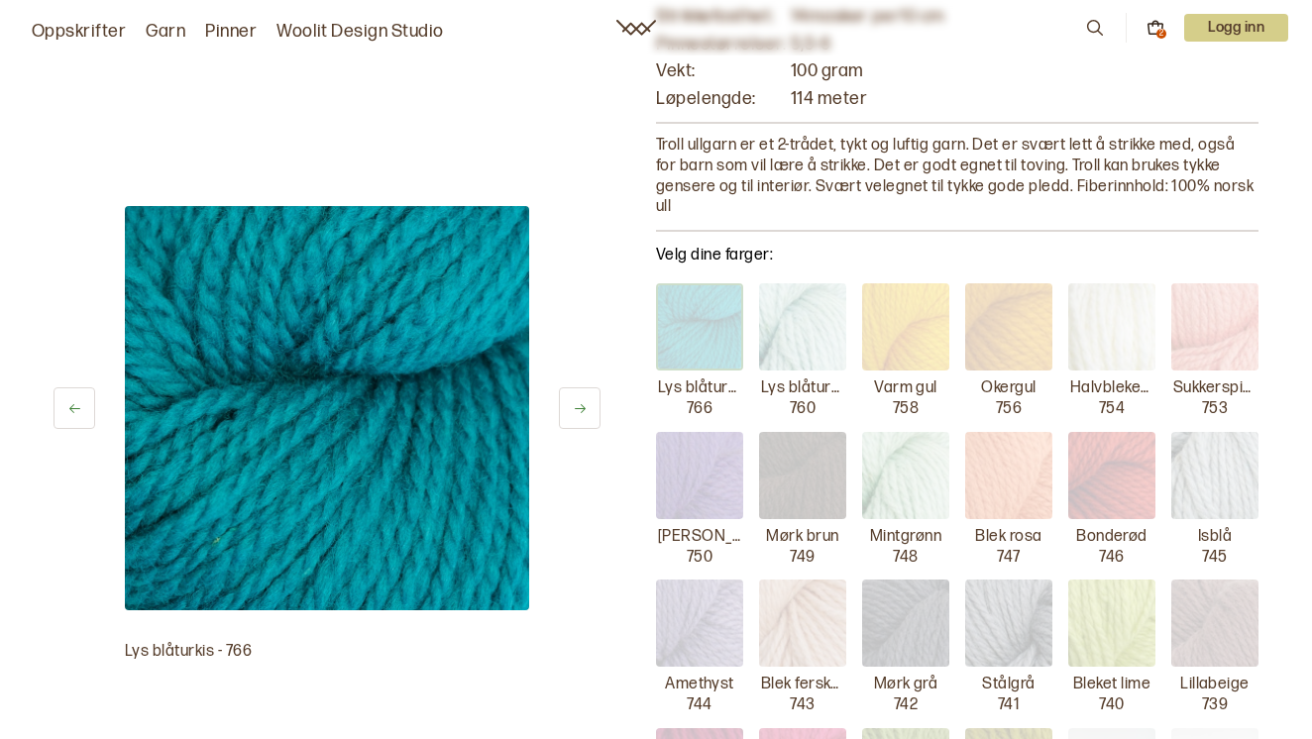
scroll to position [99, 0]
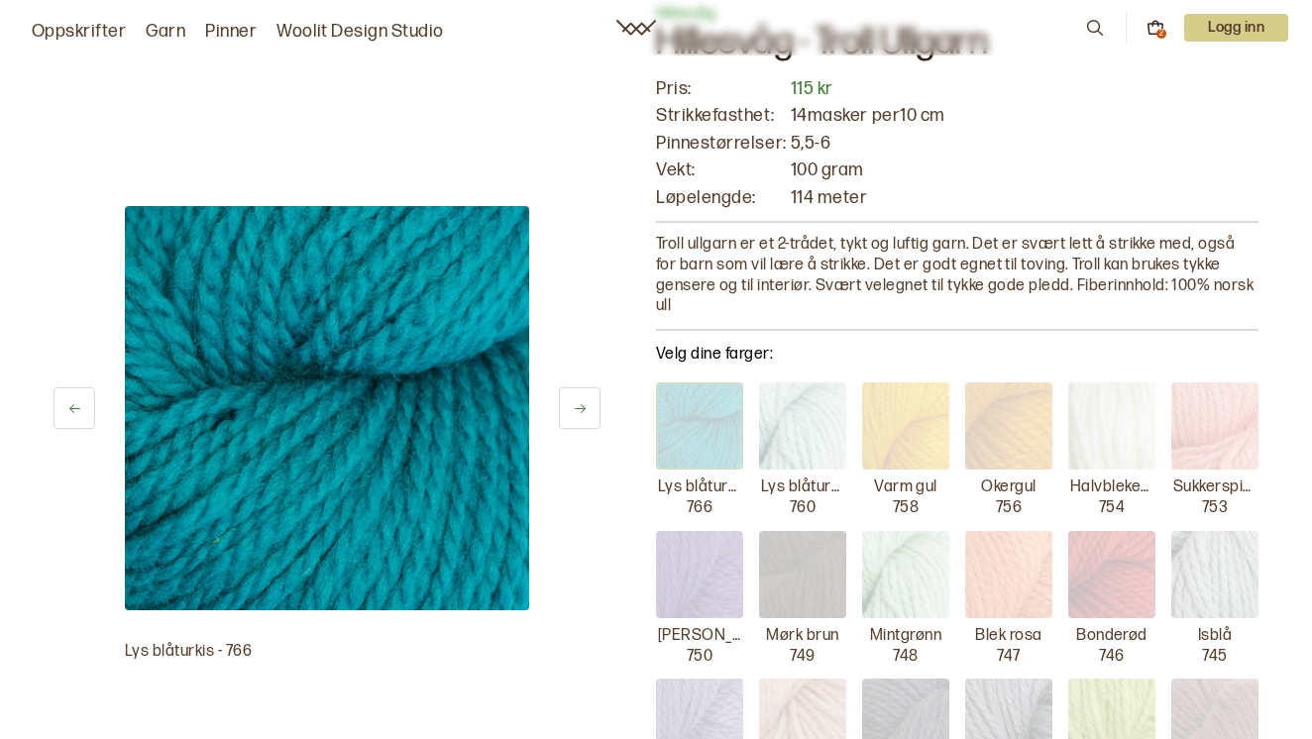
click at [809, 416] on img at bounding box center [802, 425] width 87 height 87
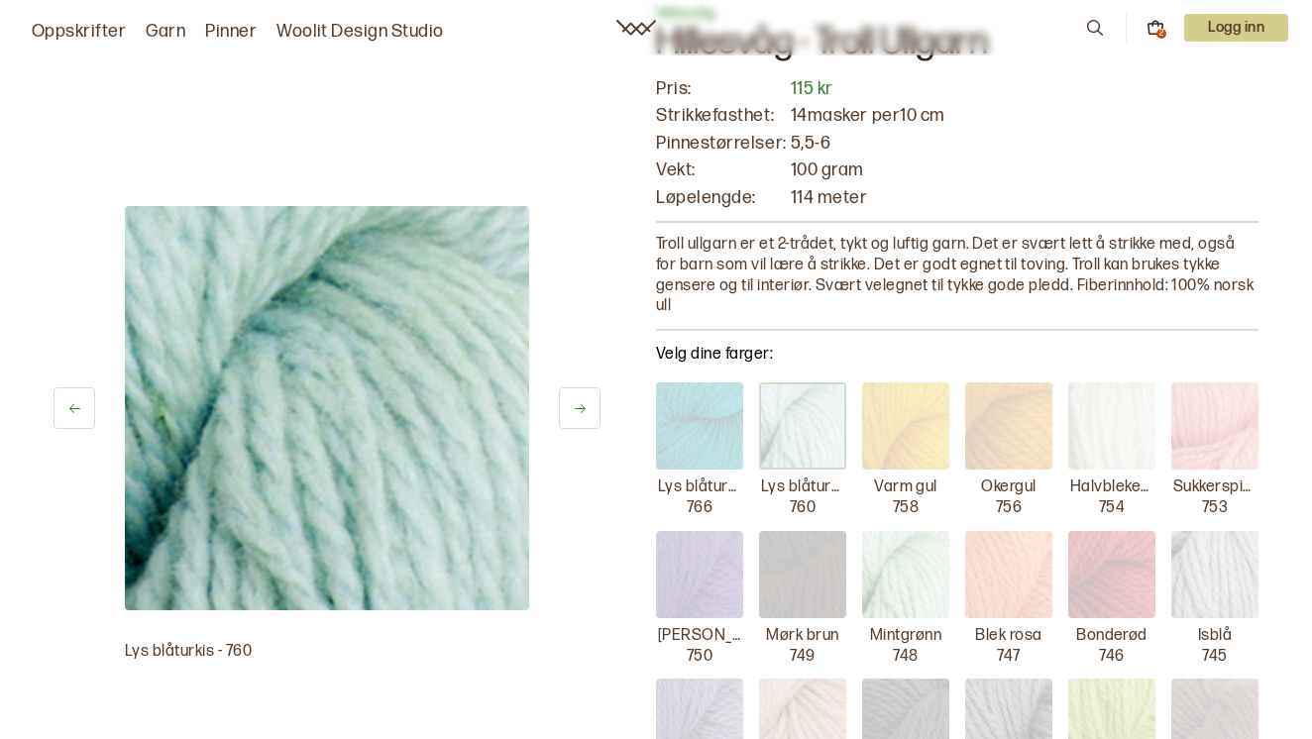
click at [921, 425] on img at bounding box center [905, 425] width 87 height 87
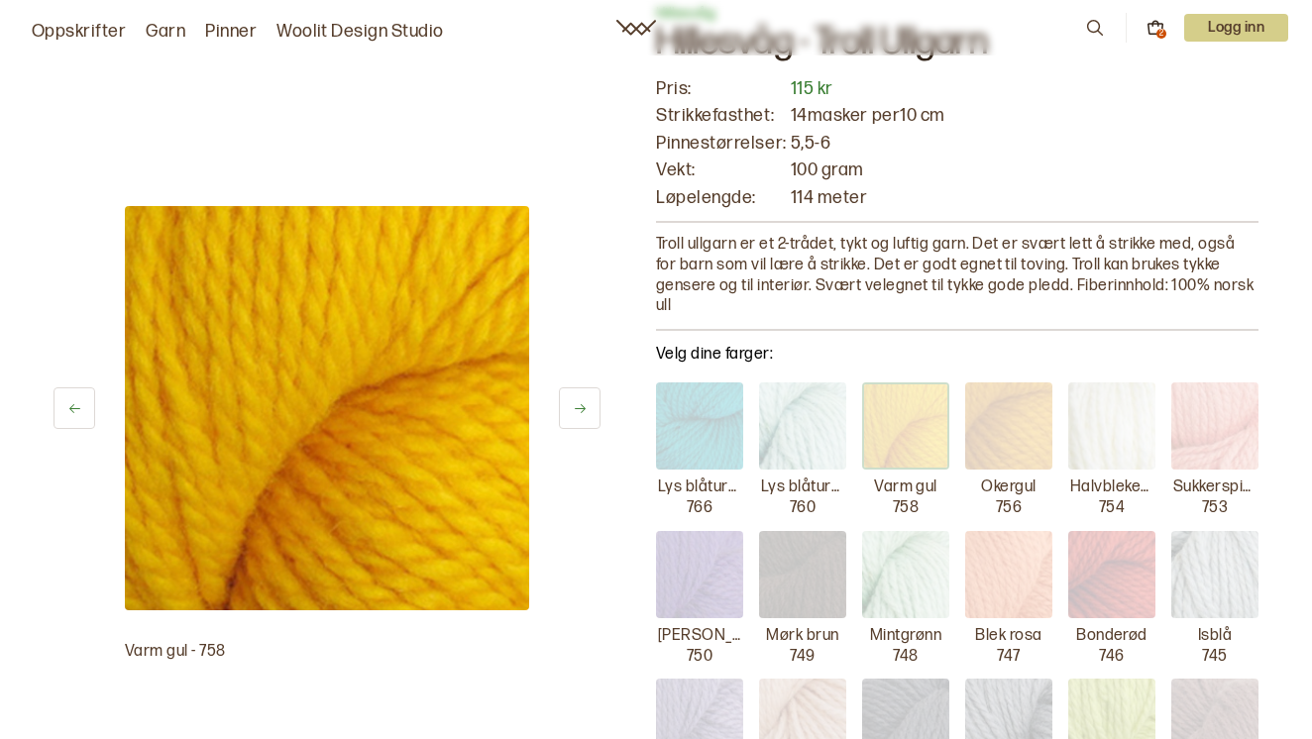
click at [986, 425] on img at bounding box center [1008, 425] width 87 height 87
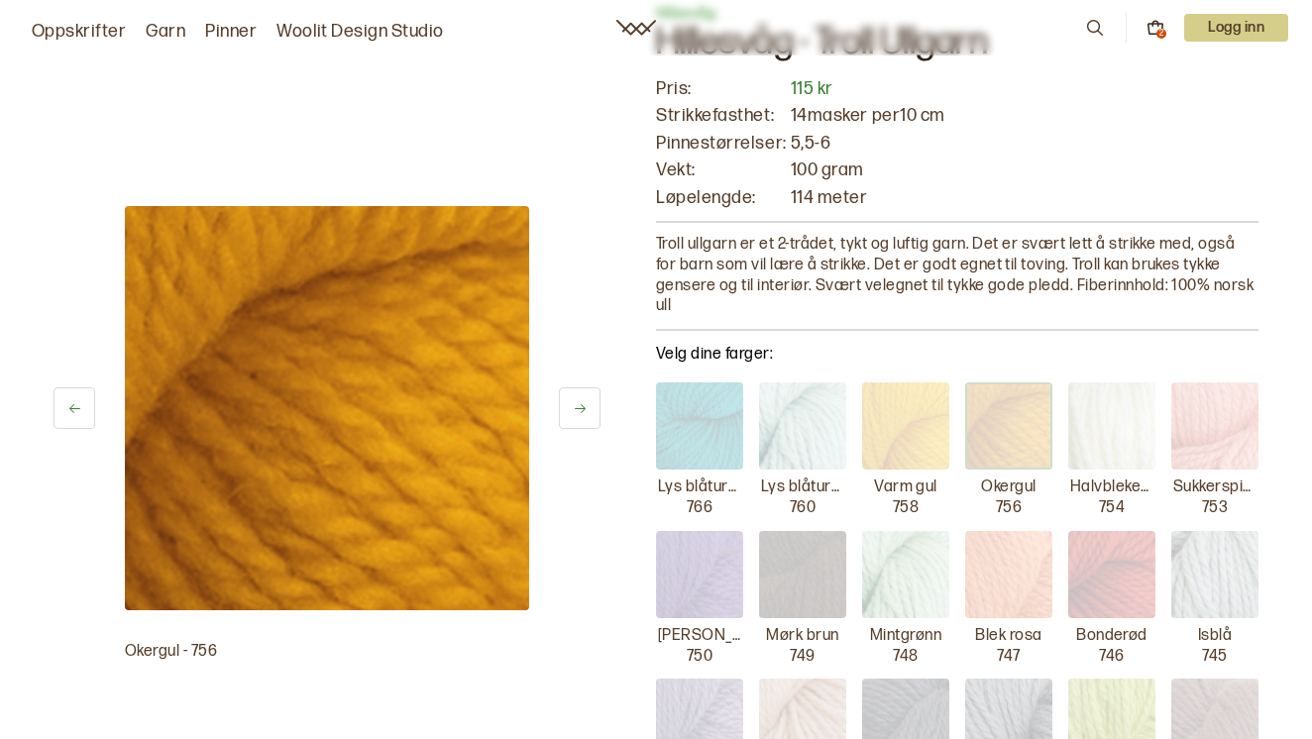
click at [1116, 425] on img at bounding box center [1111, 425] width 87 height 87
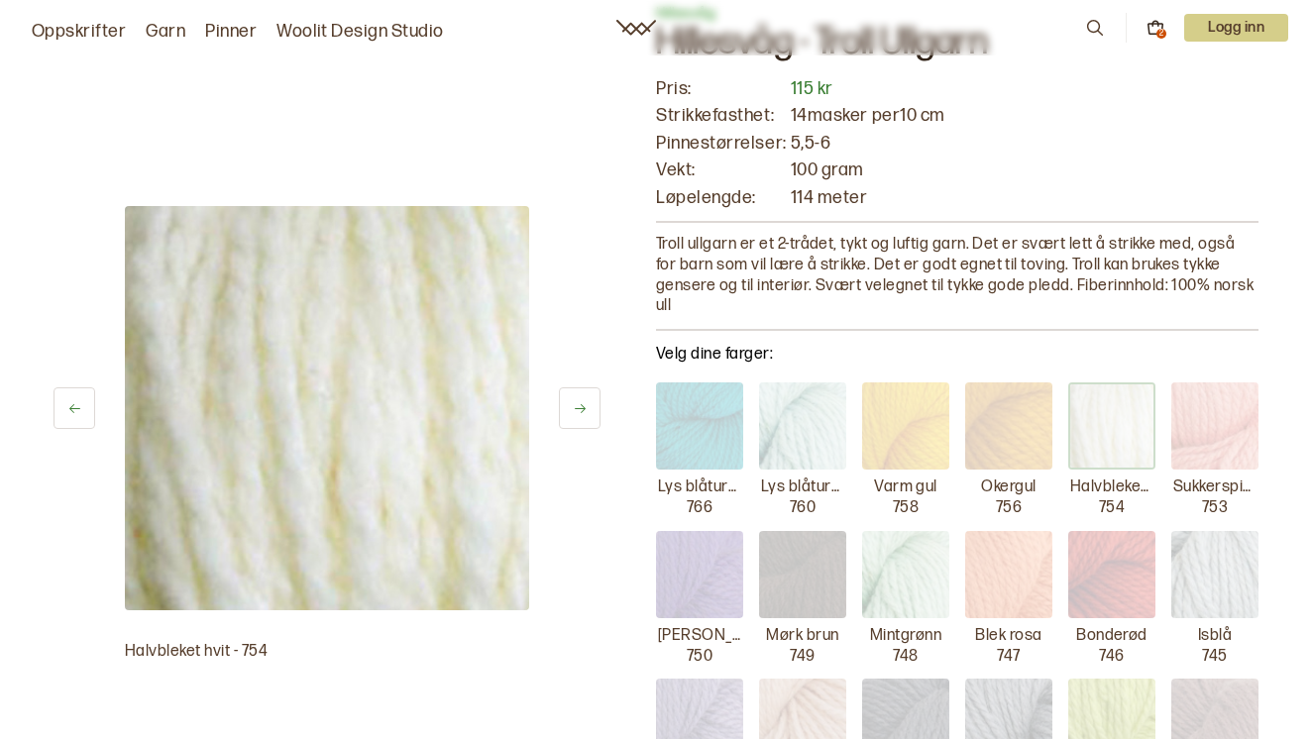
click at [1230, 426] on img at bounding box center [1214, 425] width 87 height 87
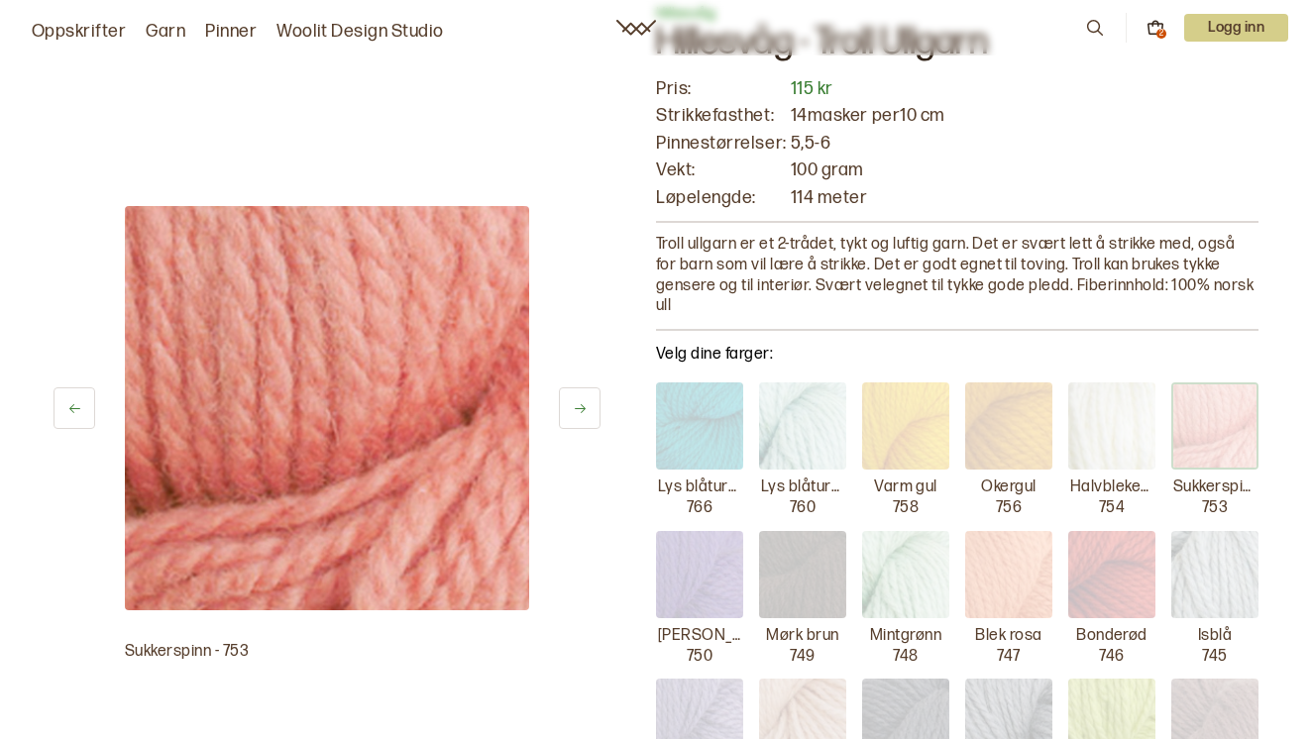
click at [720, 555] on img at bounding box center [699, 574] width 87 height 87
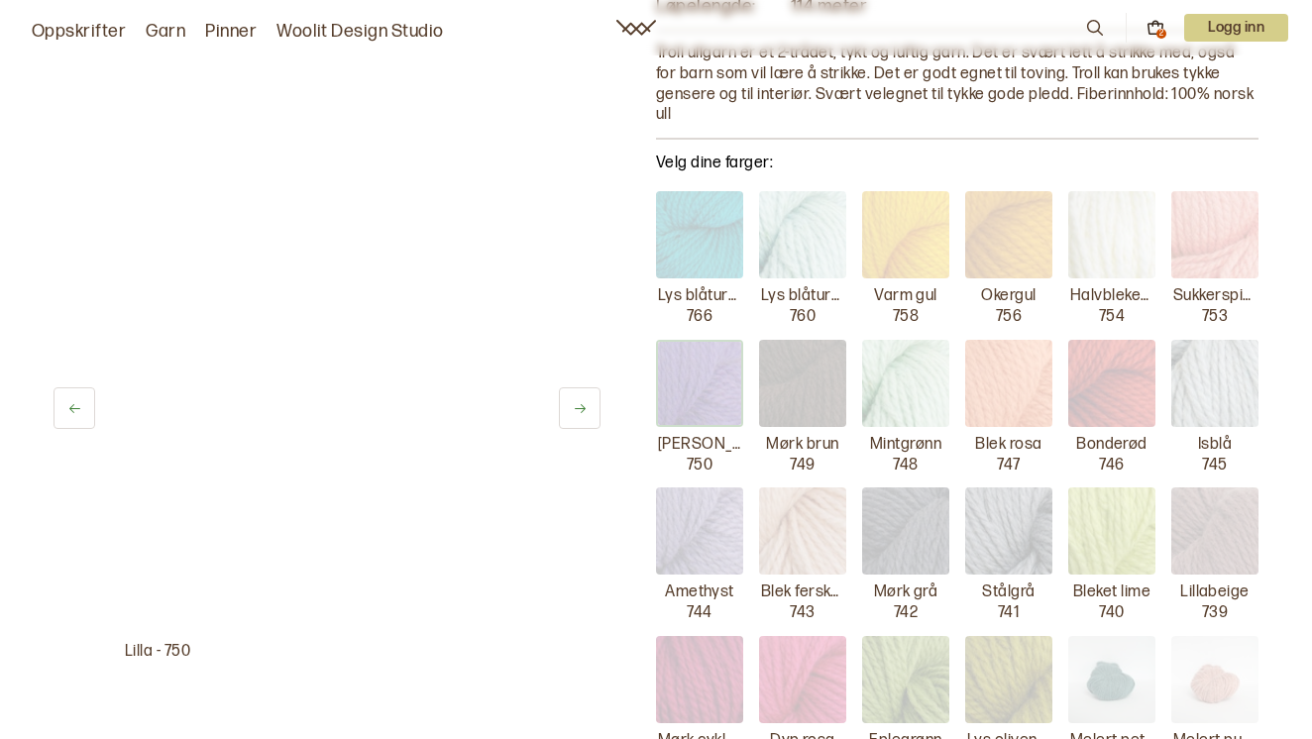
scroll to position [297, 0]
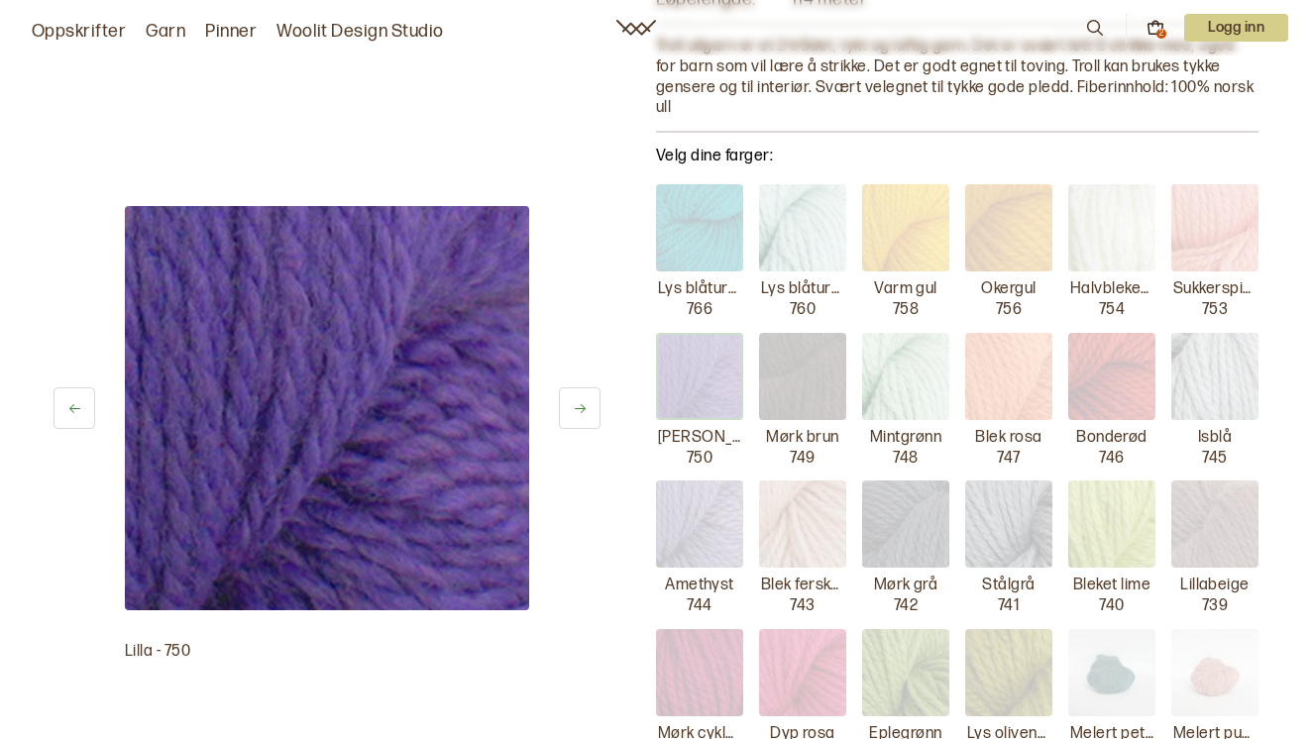
click at [811, 359] on img at bounding box center [802, 376] width 87 height 87
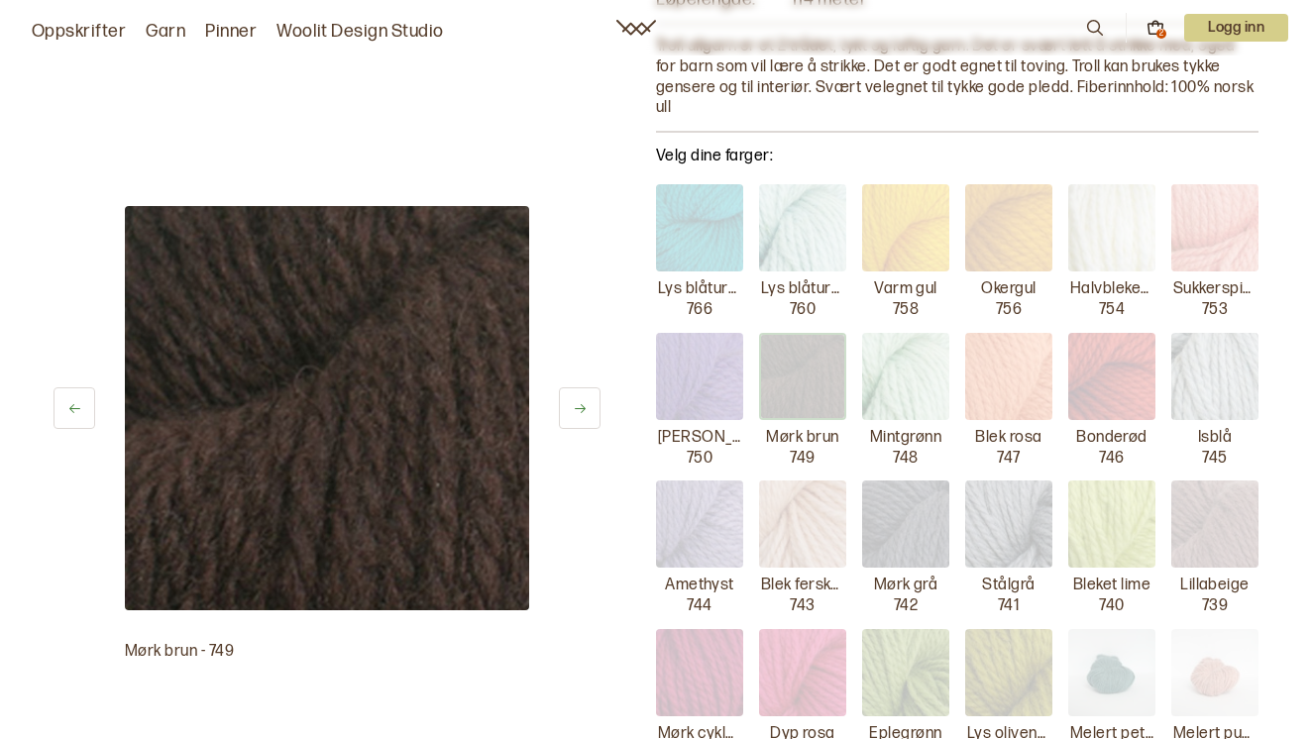
click at [916, 374] on img at bounding box center [905, 376] width 87 height 87
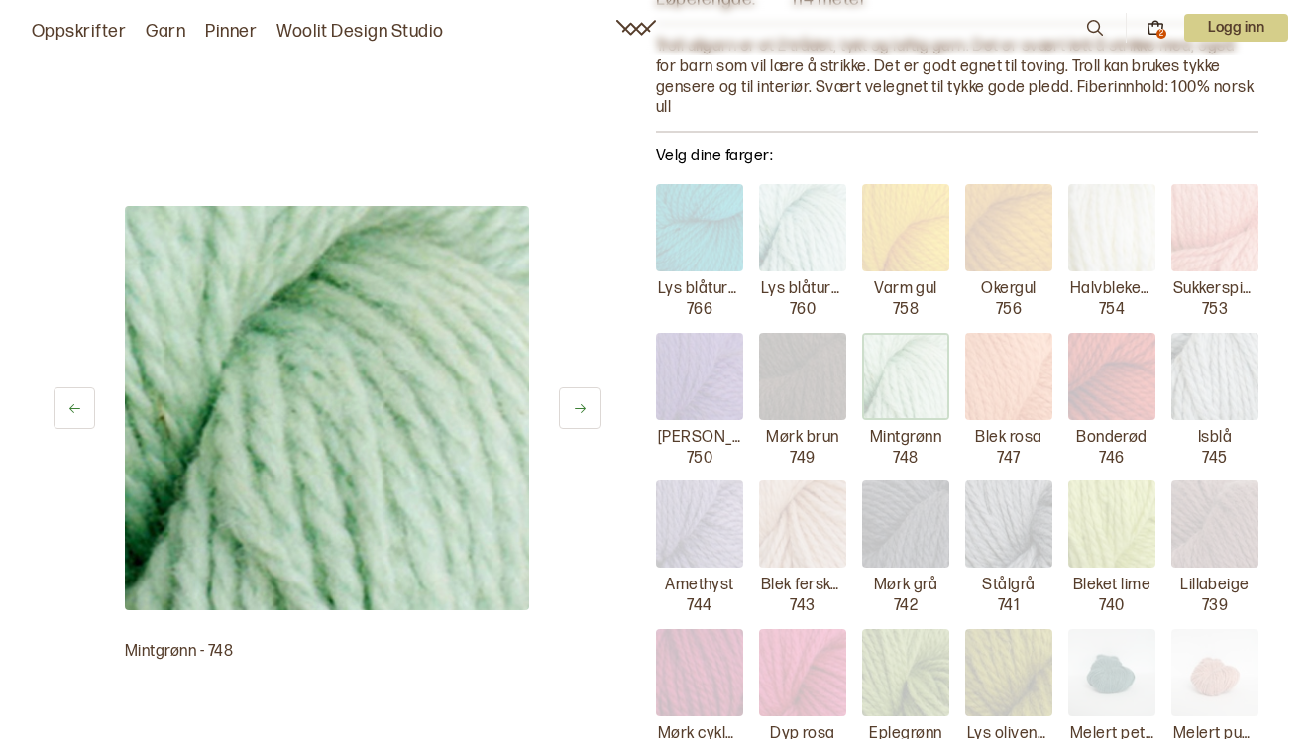
click at [999, 376] on img at bounding box center [1008, 376] width 87 height 87
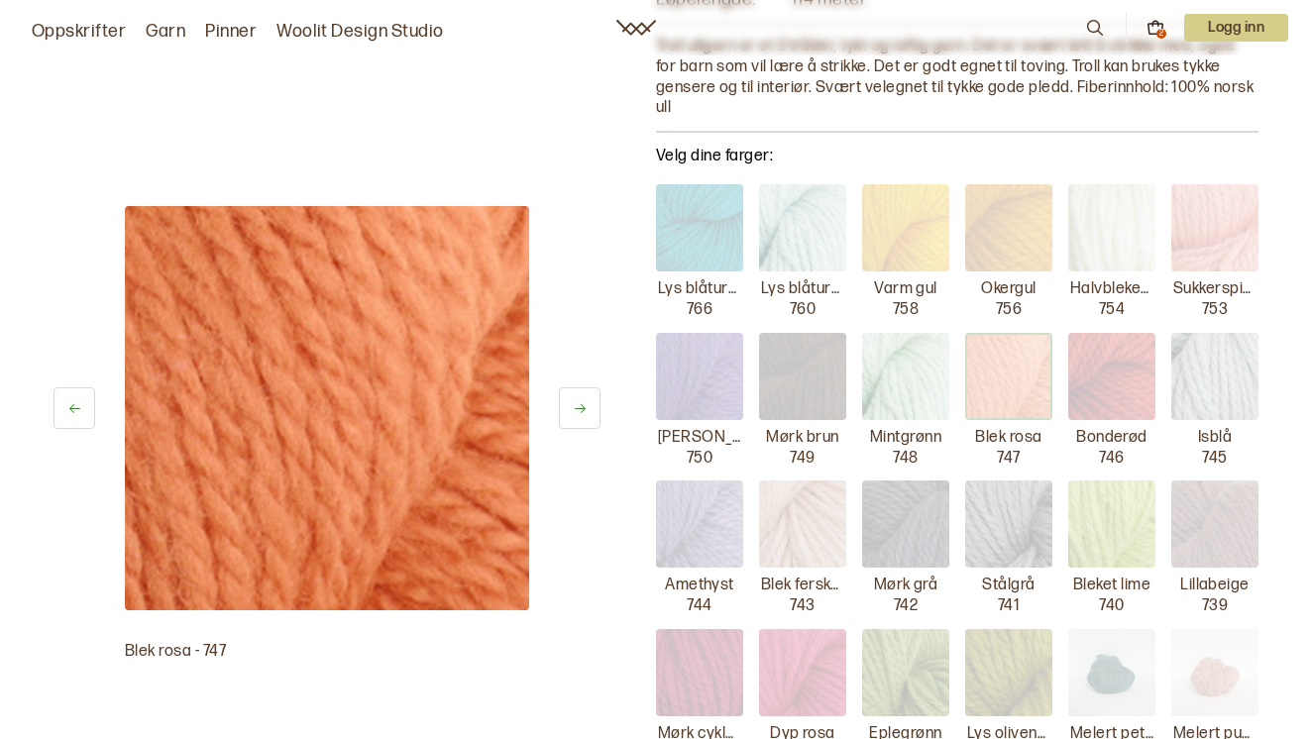
click at [1114, 380] on img at bounding box center [1111, 376] width 87 height 87
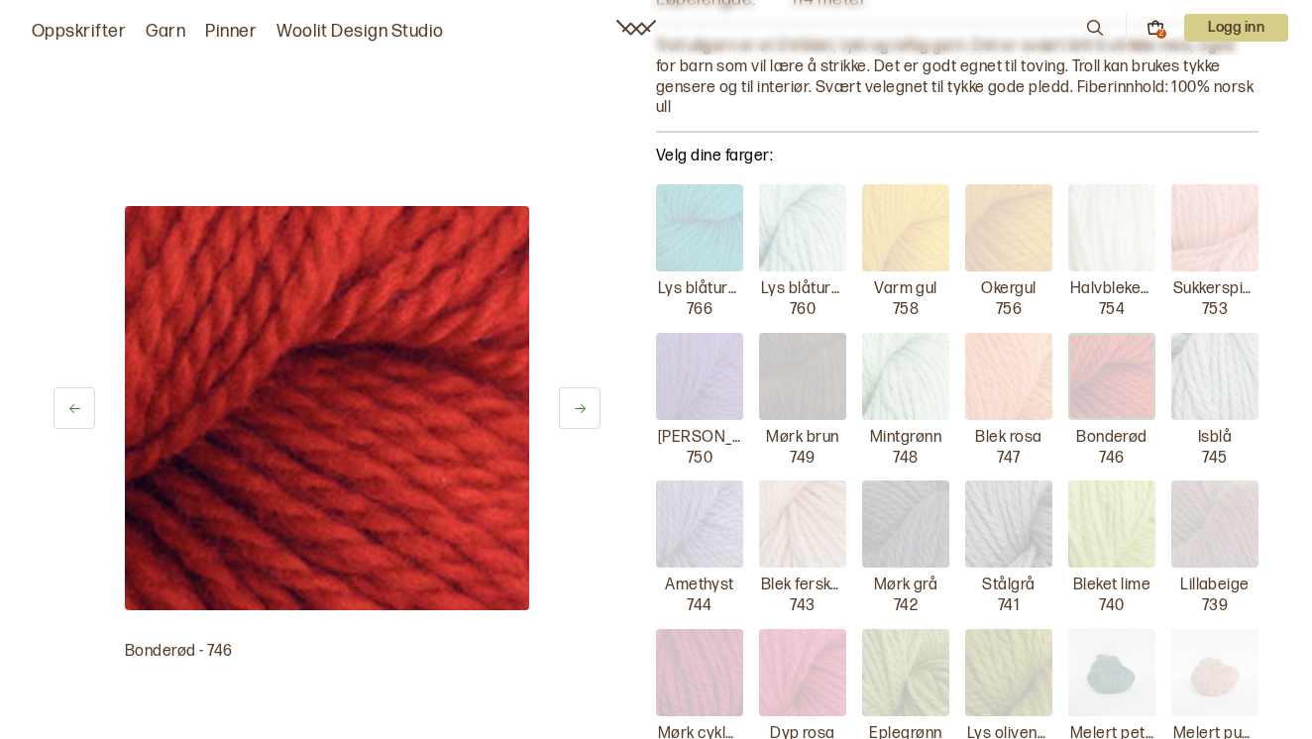
click at [1183, 380] on img at bounding box center [1214, 376] width 87 height 87
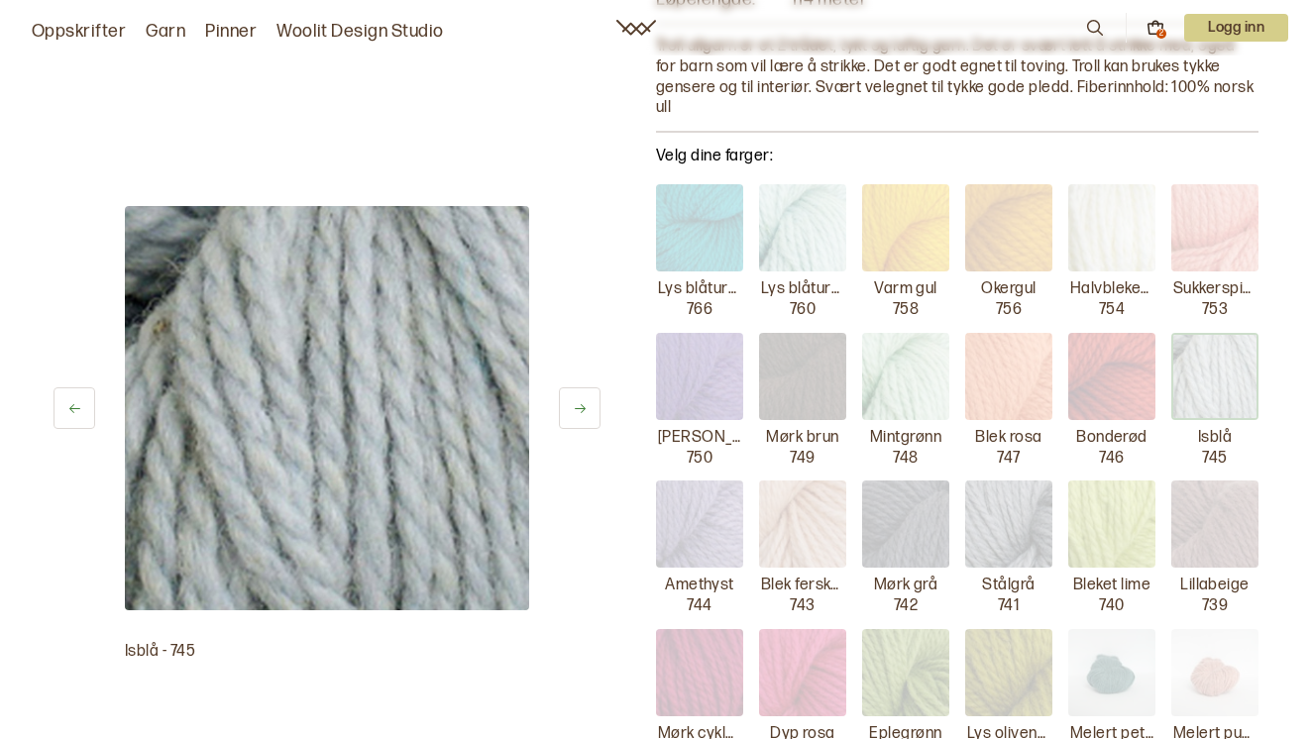
click at [722, 544] on img at bounding box center [699, 523] width 87 height 87
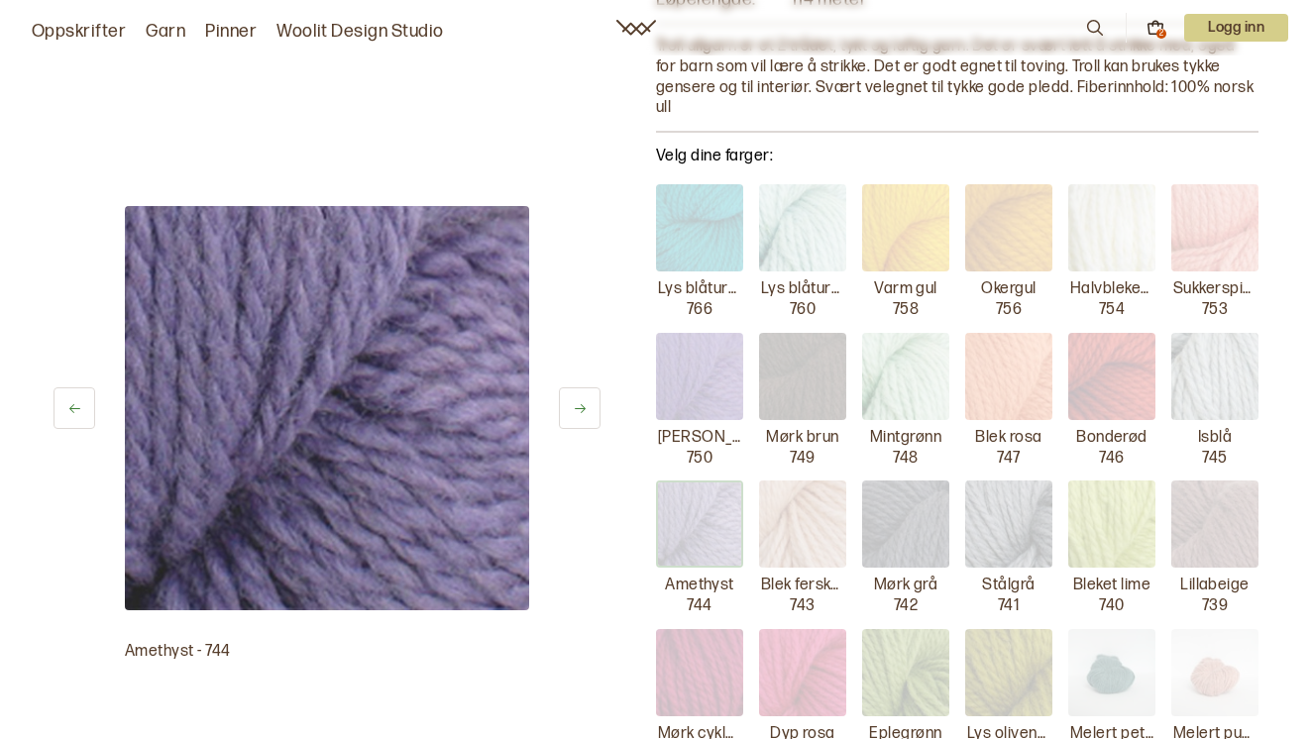
click at [836, 517] on img at bounding box center [802, 523] width 87 height 87
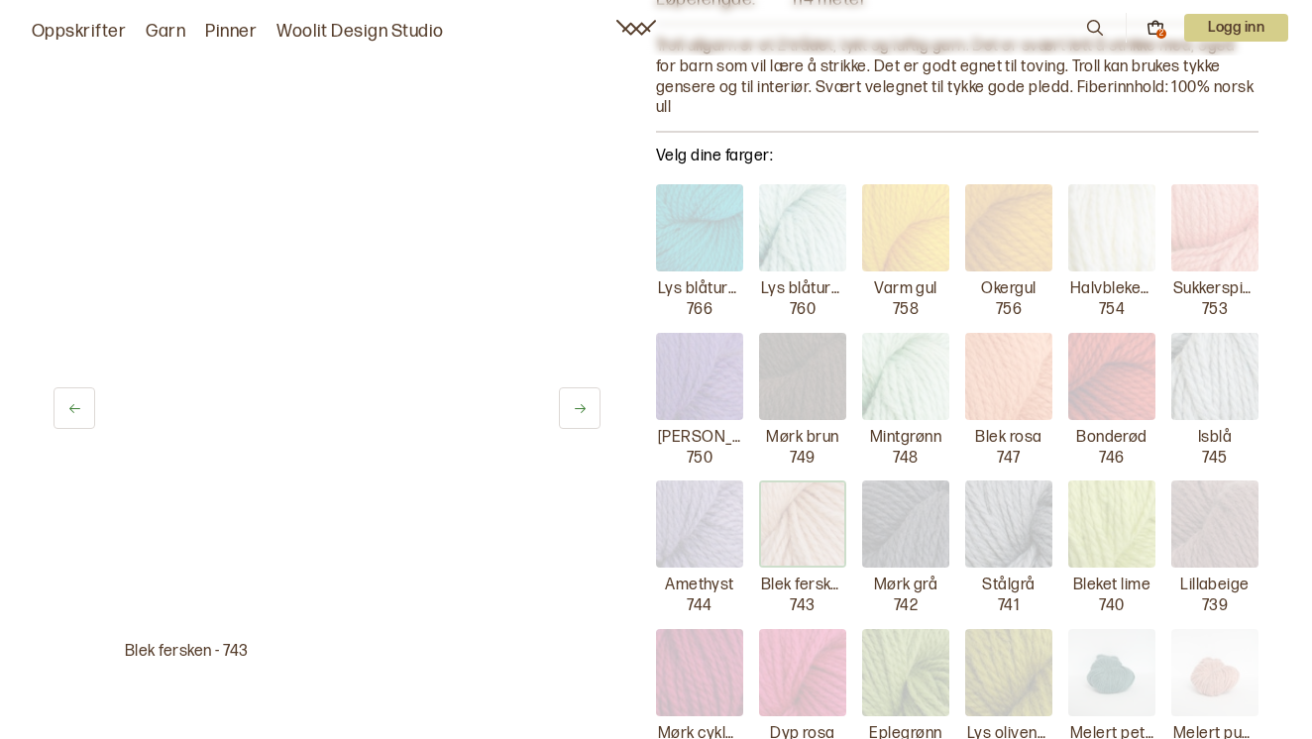
click at [900, 515] on img at bounding box center [905, 523] width 87 height 87
click at [1019, 516] on img at bounding box center [1008, 523] width 87 height 87
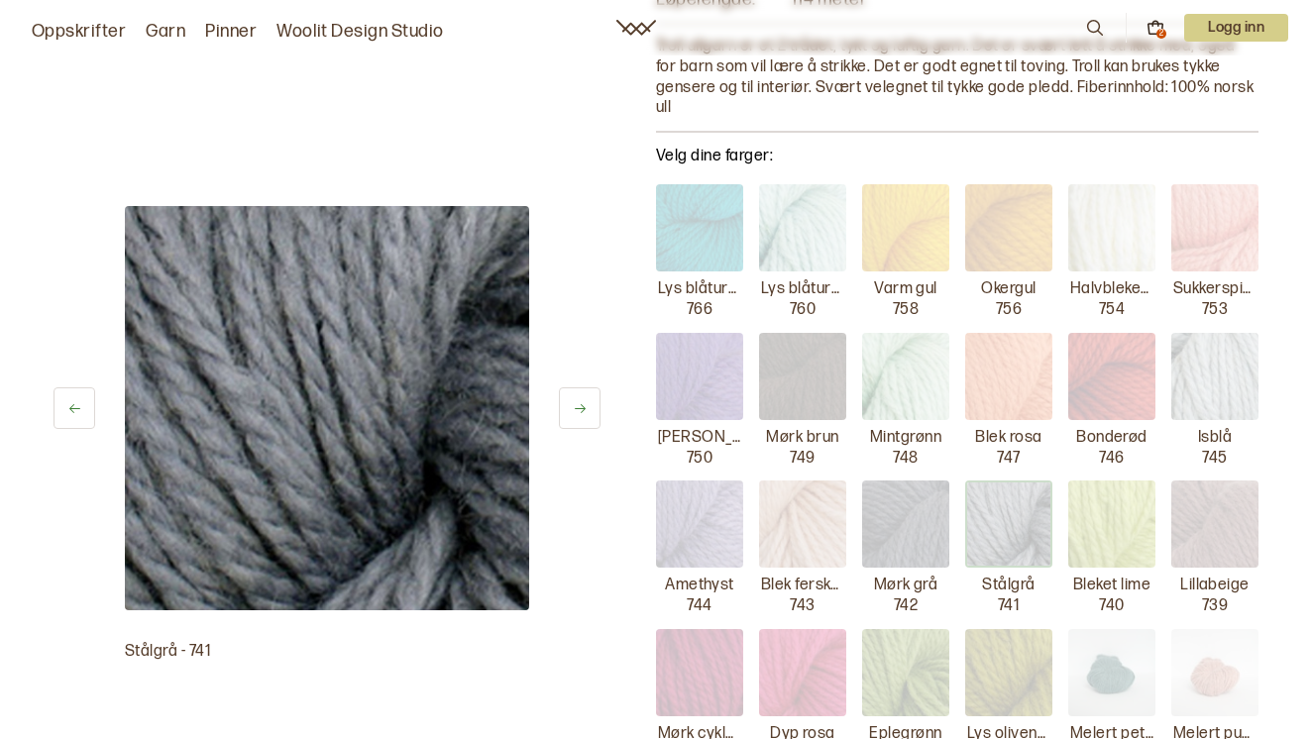
click at [1122, 516] on img at bounding box center [1111, 523] width 87 height 87
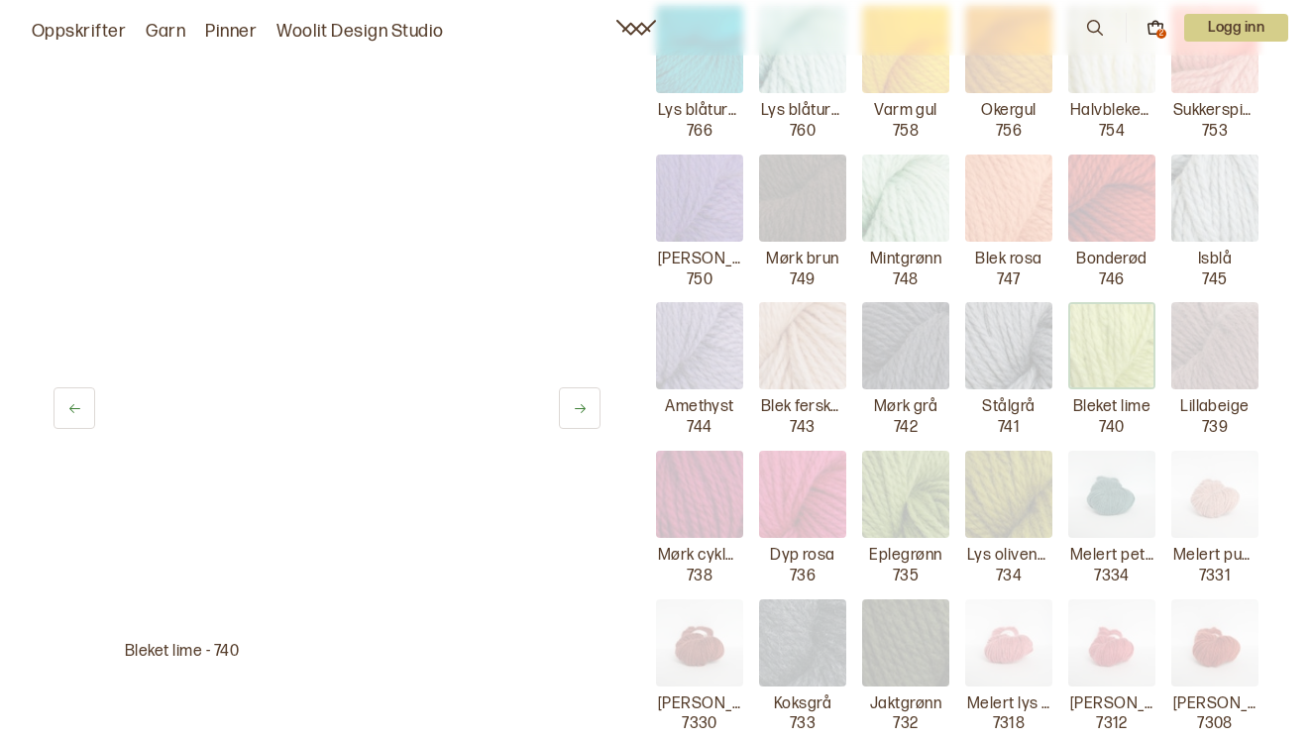
scroll to position [693, 0]
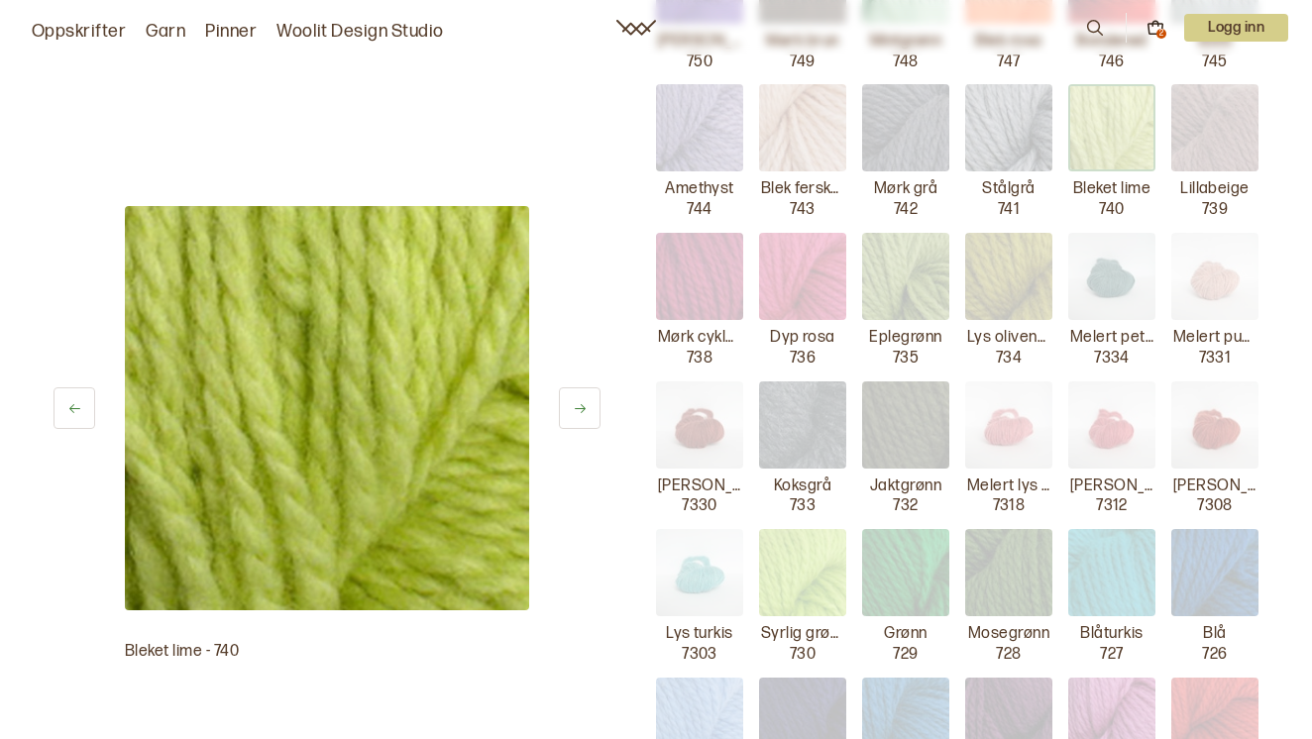
click at [694, 281] on img at bounding box center [699, 276] width 87 height 87
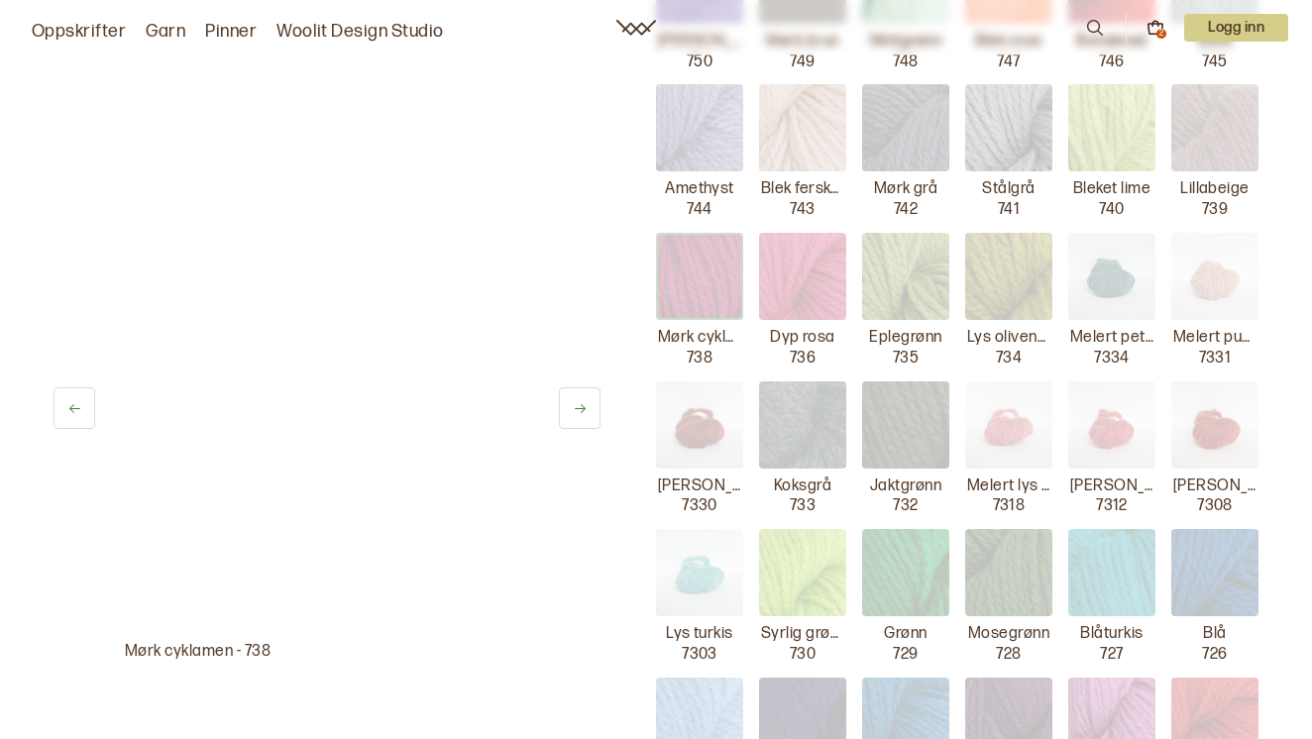
drag, startPoint x: 798, startPoint y: 280, endPoint x: 859, endPoint y: 280, distance: 60.4
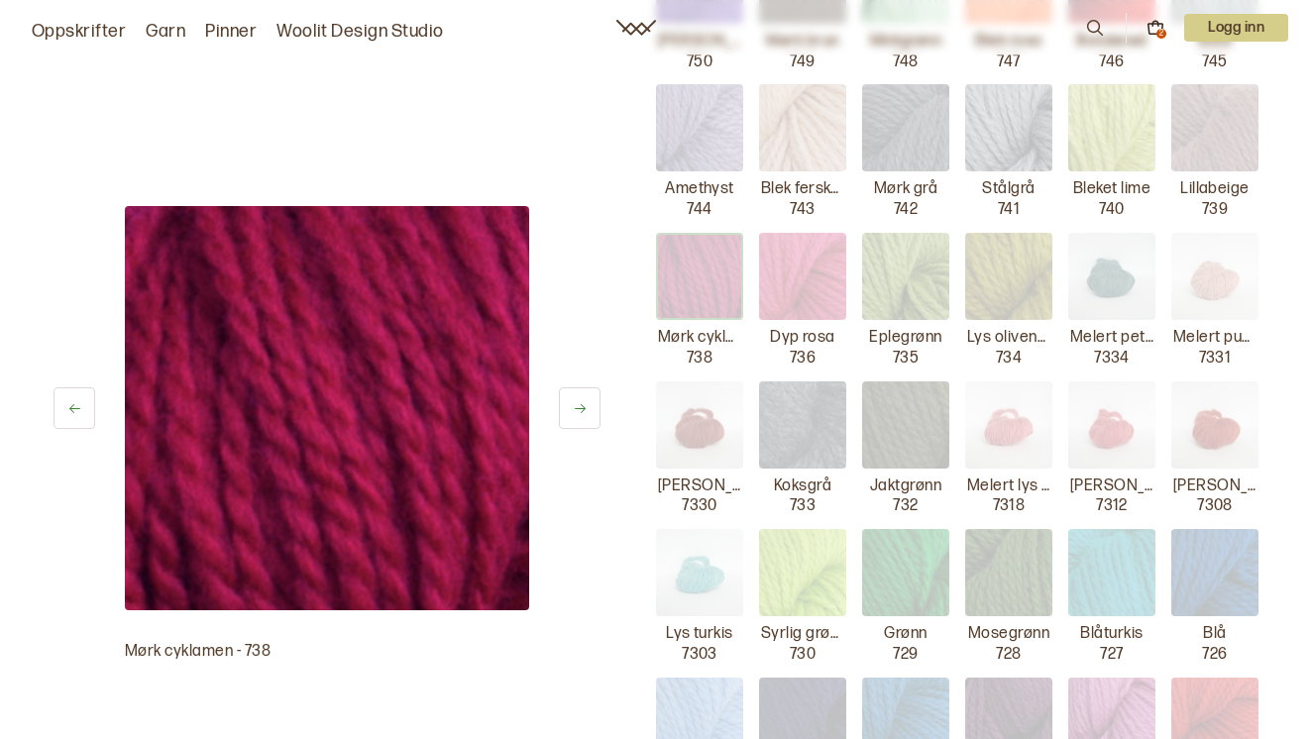
click at [800, 280] on img at bounding box center [802, 276] width 87 height 87
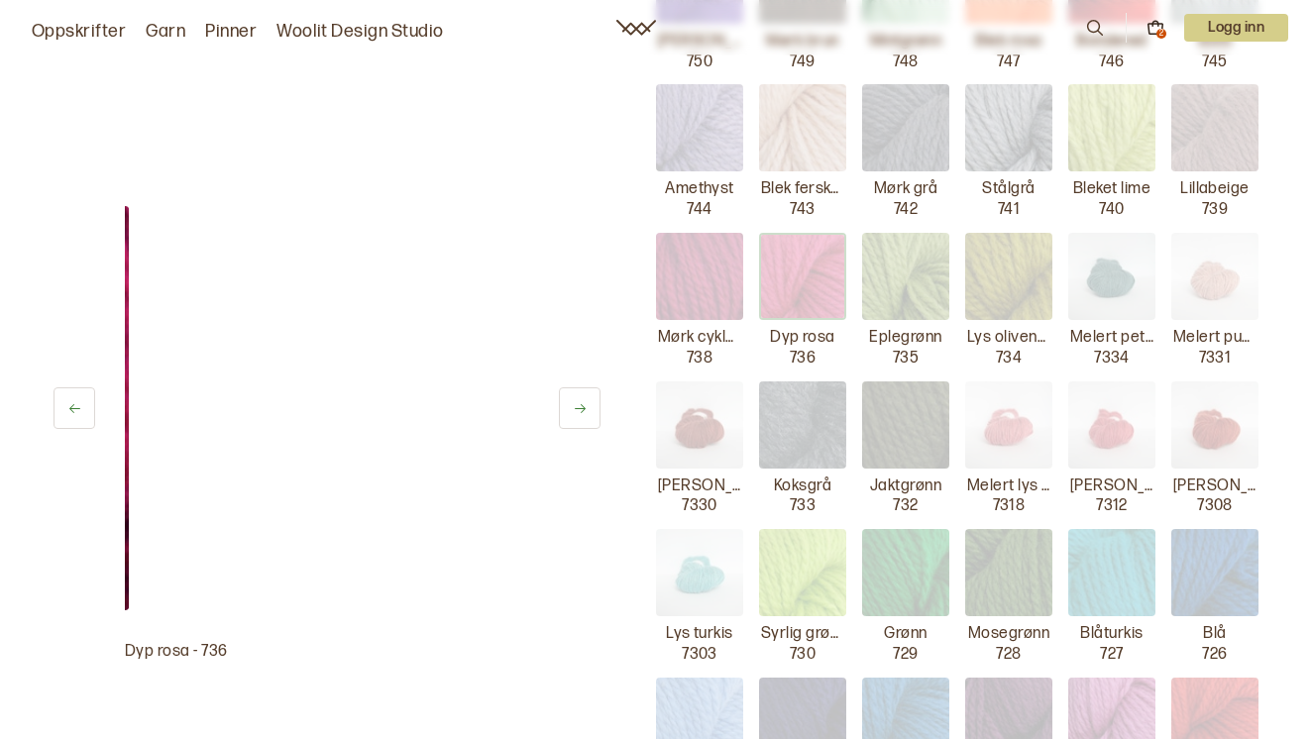
click at [909, 278] on img at bounding box center [905, 276] width 87 height 87
click at [1011, 260] on img at bounding box center [1008, 276] width 87 height 87
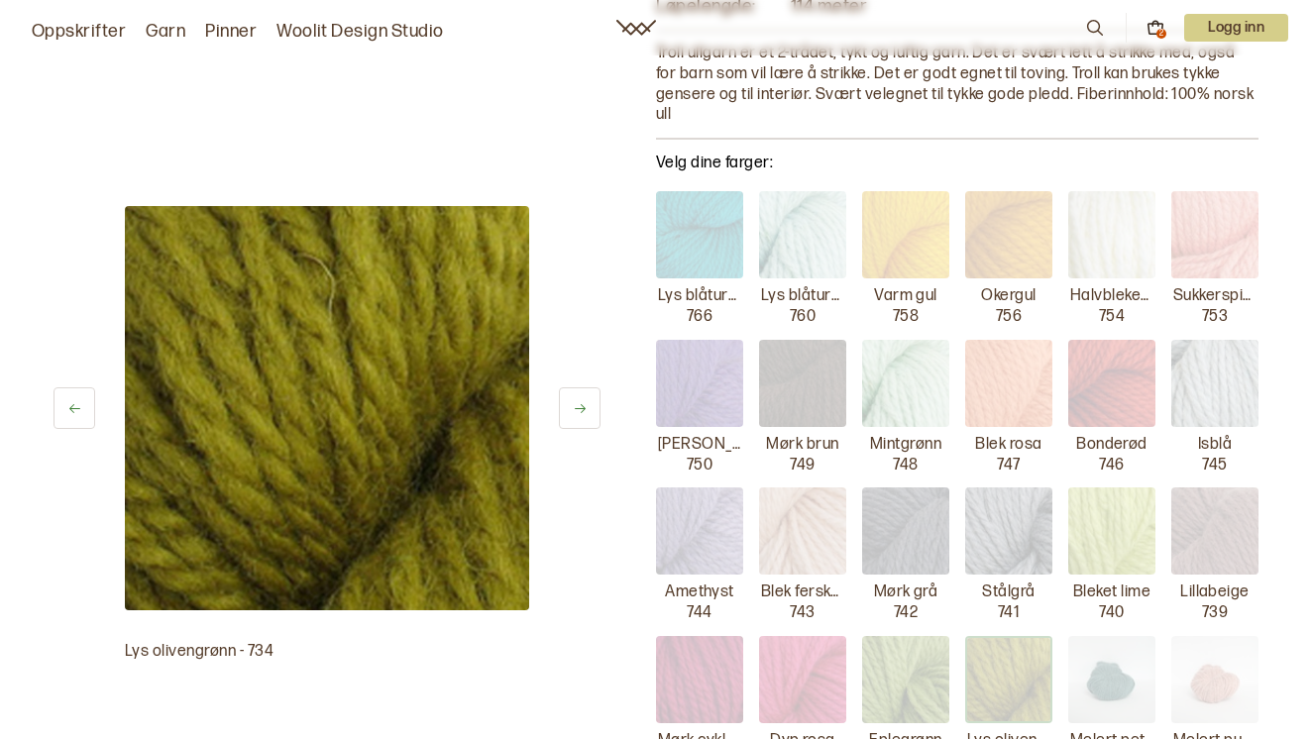
scroll to position [0, 0]
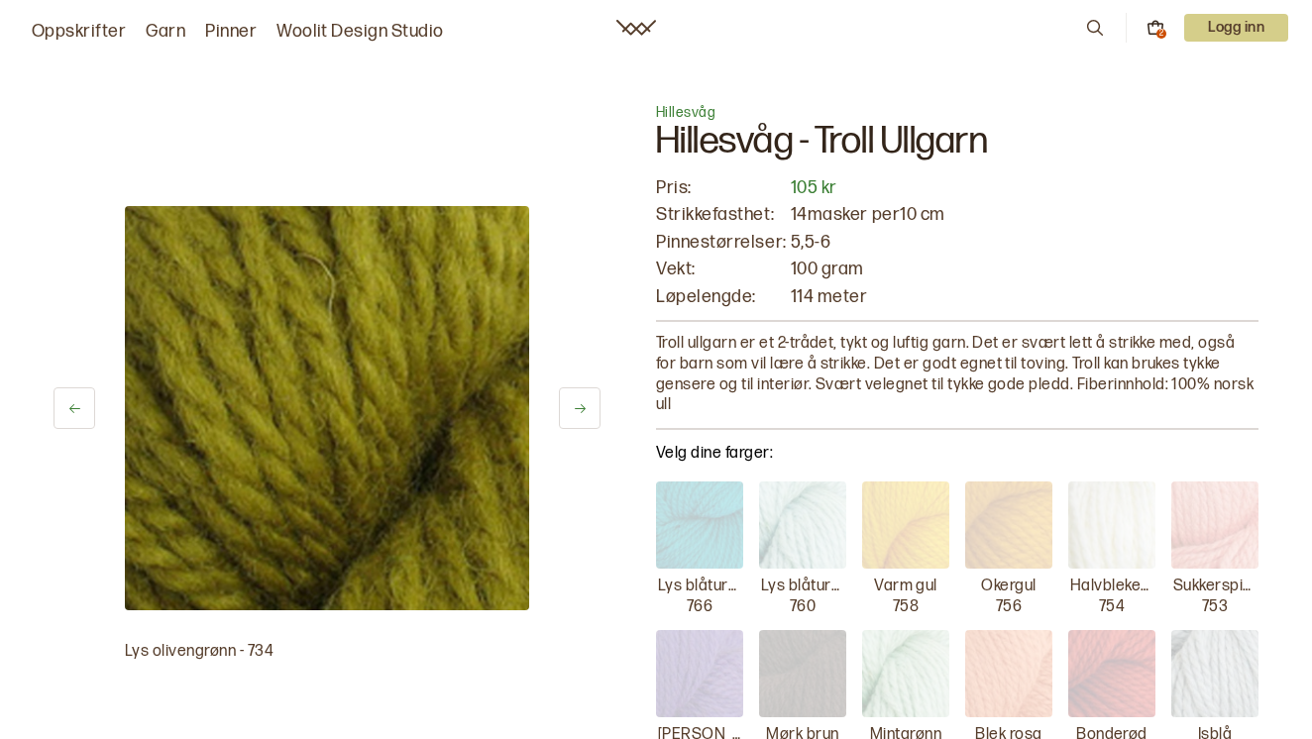
click at [378, 30] on link "Woolit Design Studio" at bounding box center [359, 32] width 167 height 28
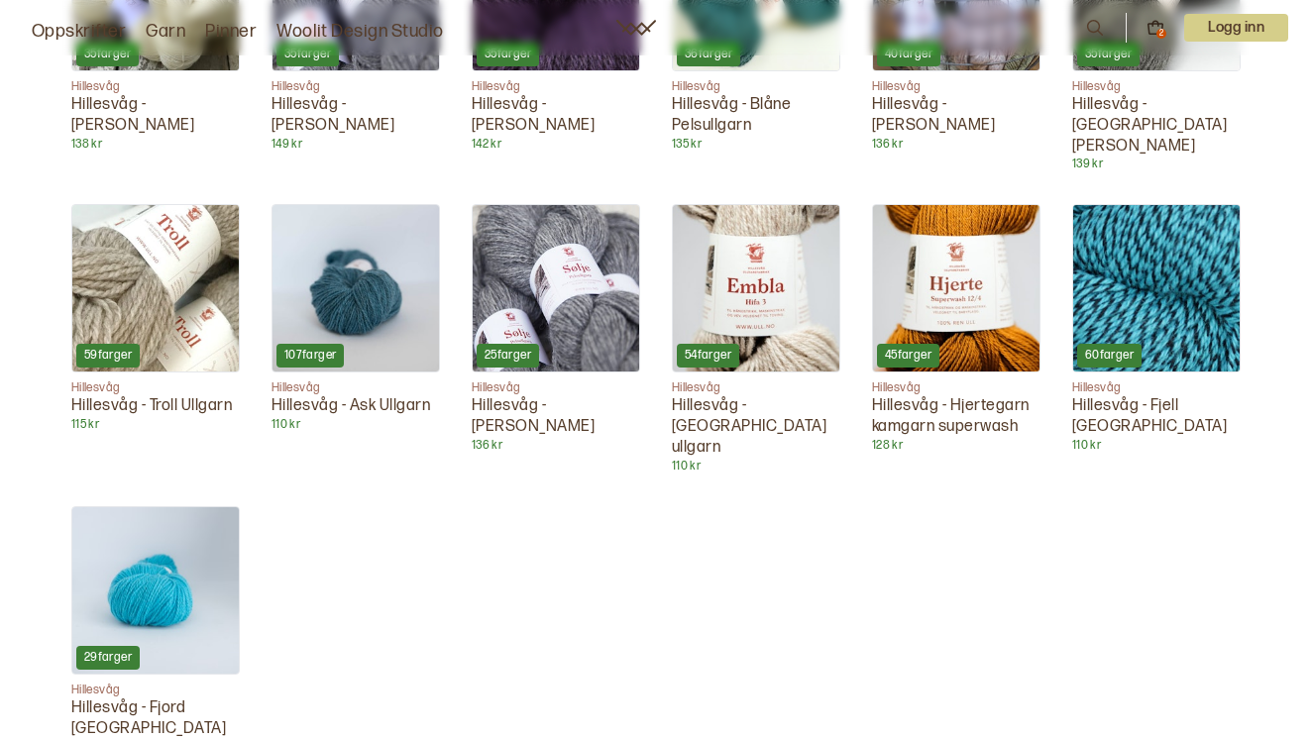
scroll to position [2279, 0]
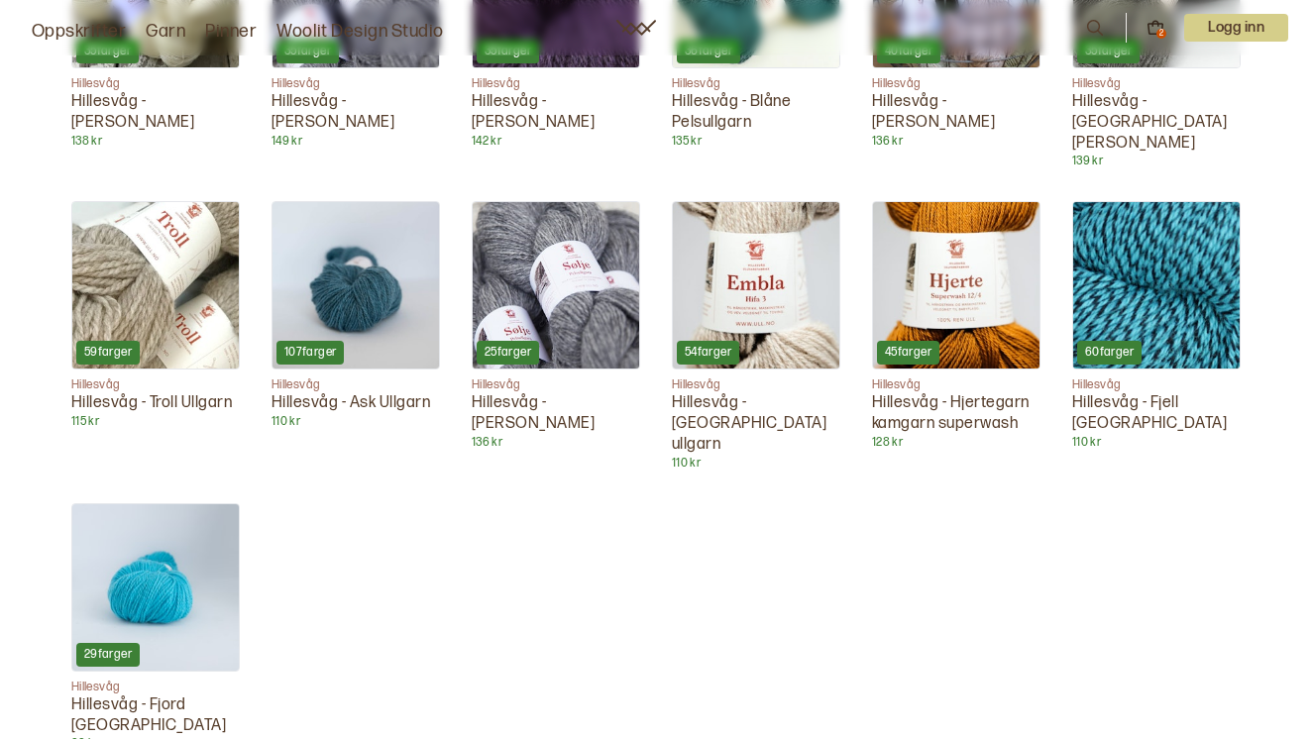
click at [182, 225] on img at bounding box center [155, 285] width 166 height 166
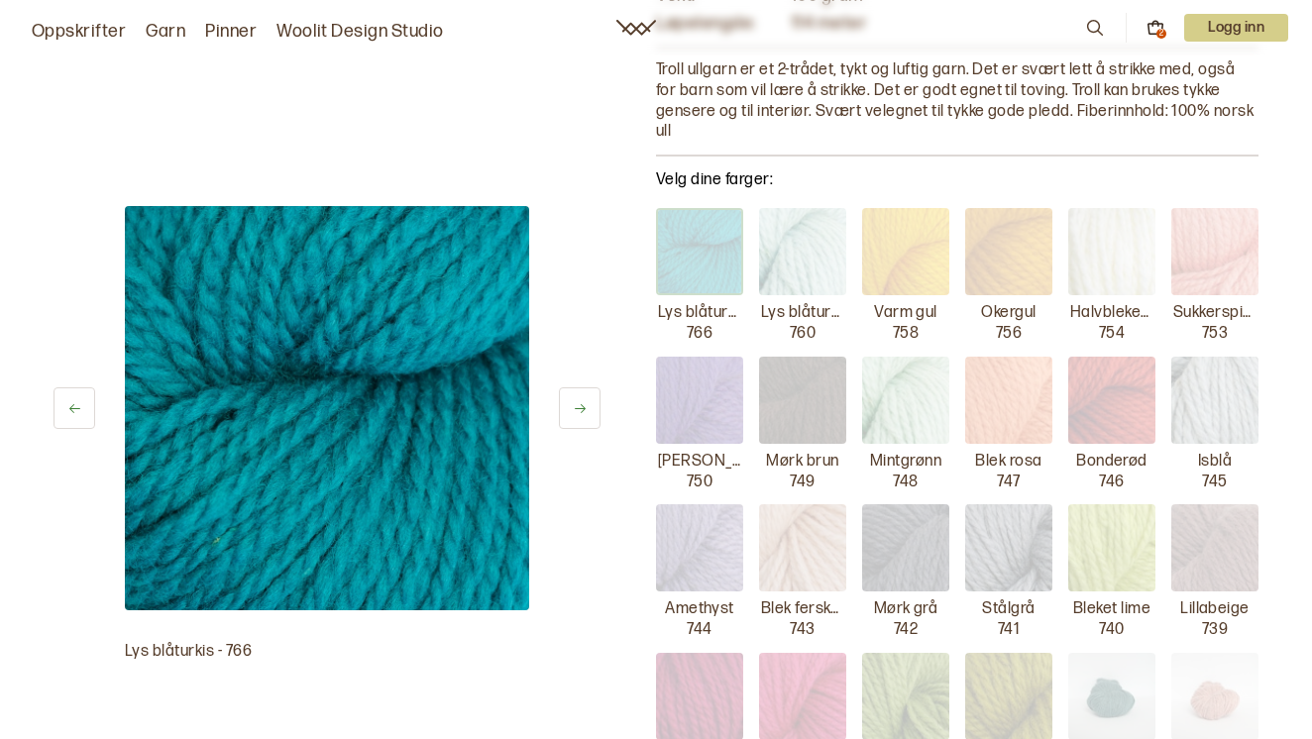
scroll to position [297, 0]
